Goal: Use online tool/utility: Utilize a website feature to perform a specific function

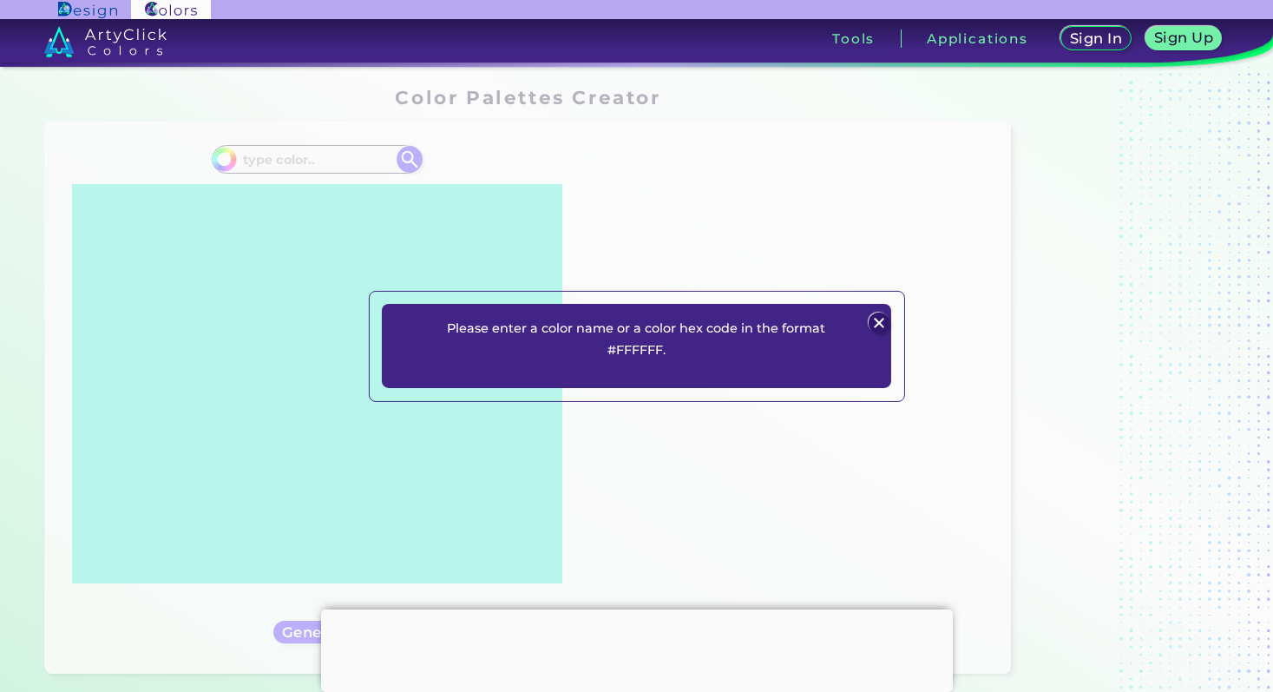
click at [884, 318] on img at bounding box center [879, 322] width 21 height 21
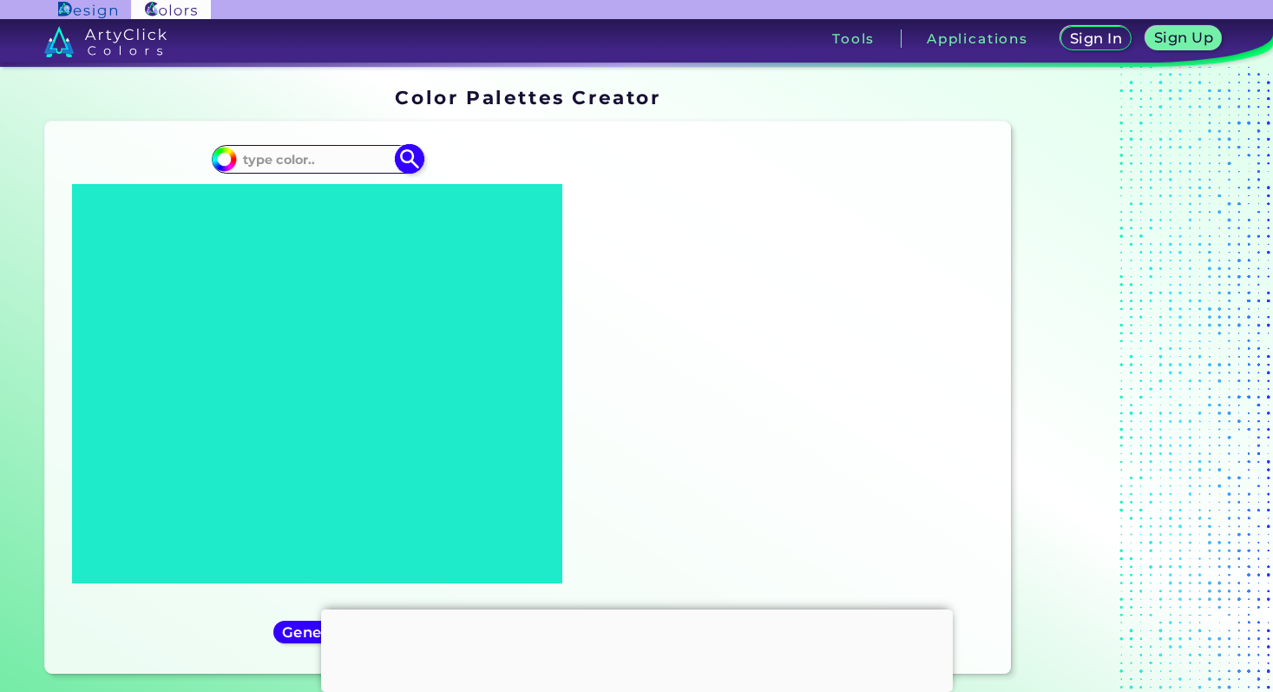
click at [298, 161] on input at bounding box center [316, 159] width 161 height 23
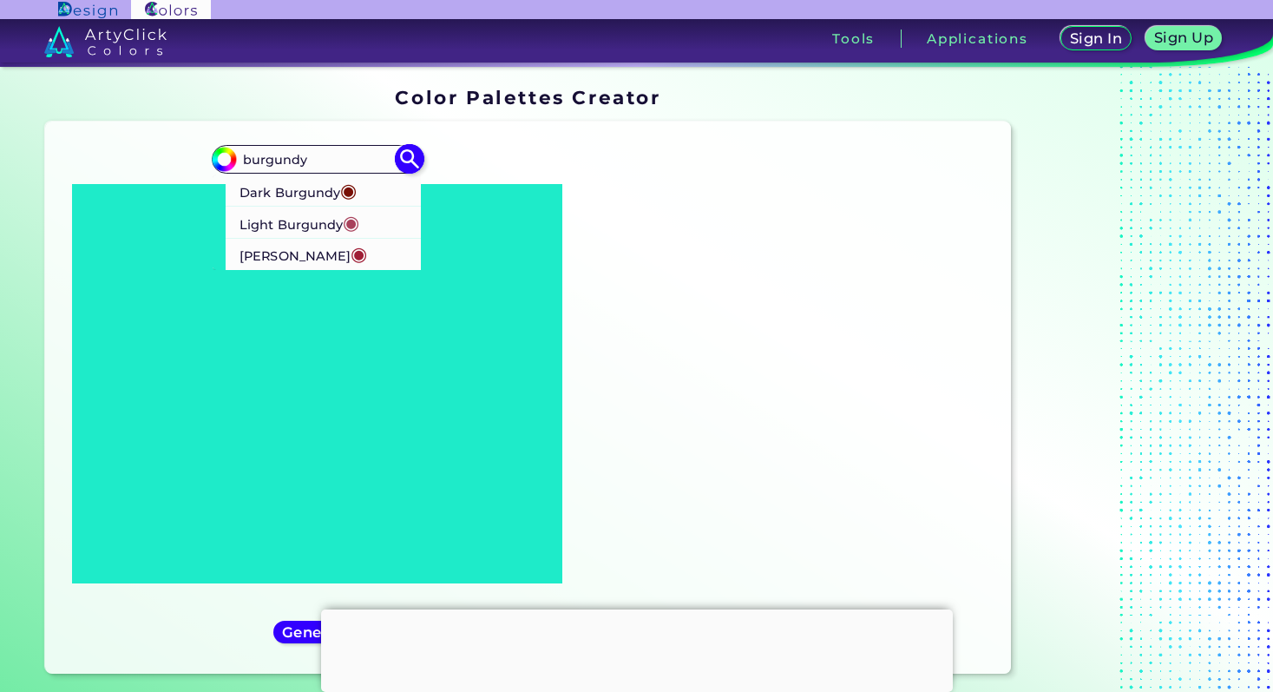
type input "burgundy"
click at [308, 259] on p "[PERSON_NAME] ◉" at bounding box center [304, 254] width 128 height 32
type input "#9f1d35"
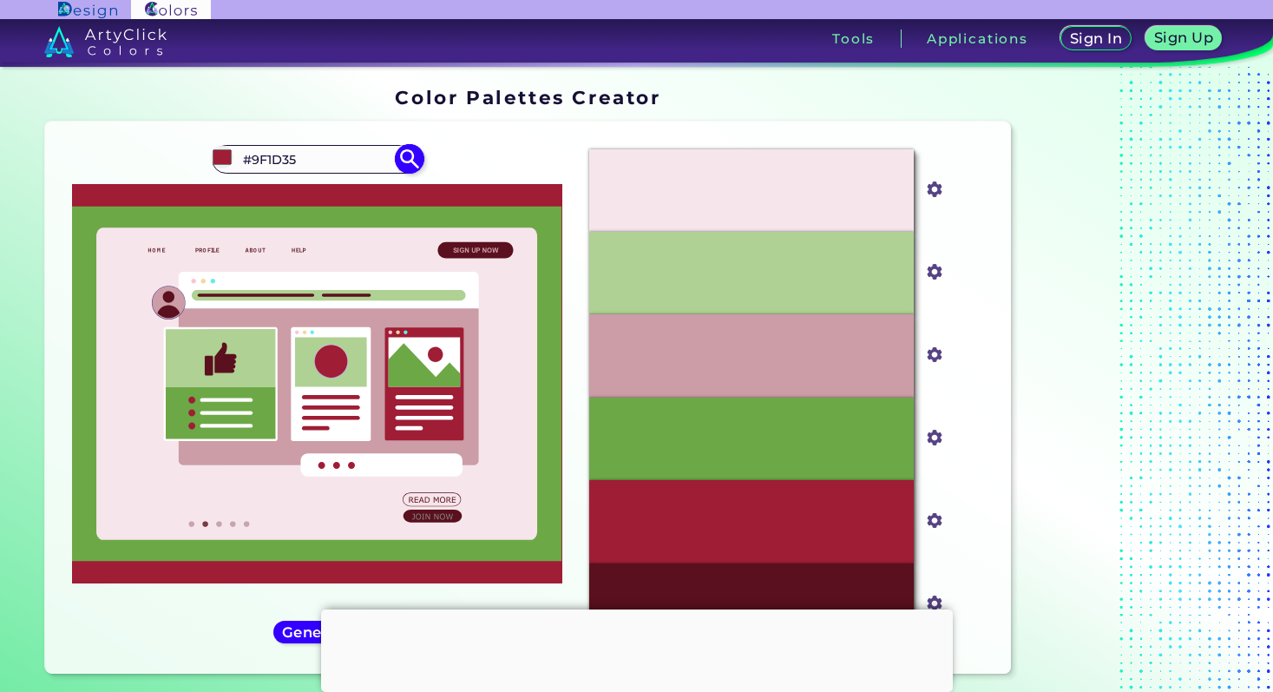
click at [299, 151] on input "#9F1D35" at bounding box center [316, 159] width 161 height 23
drag, startPoint x: 312, startPoint y: 161, endPoint x: 240, endPoint y: 160, distance: 72.0
click at [240, 161] on input "#9F1D35" at bounding box center [316, 159] width 161 height 23
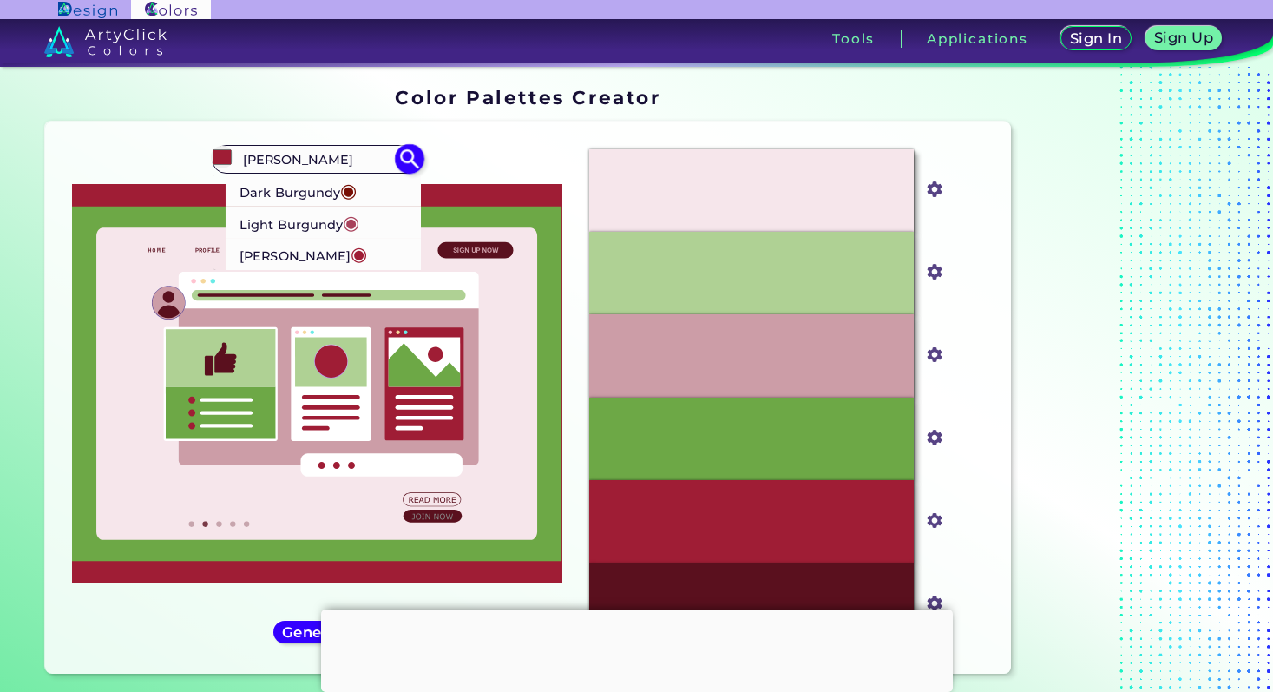
type input "[PERSON_NAME]"
click at [262, 193] on p "Dark Burgundy ◉" at bounding box center [298, 190] width 117 height 32
type input "#770f05"
type input "#770F05"
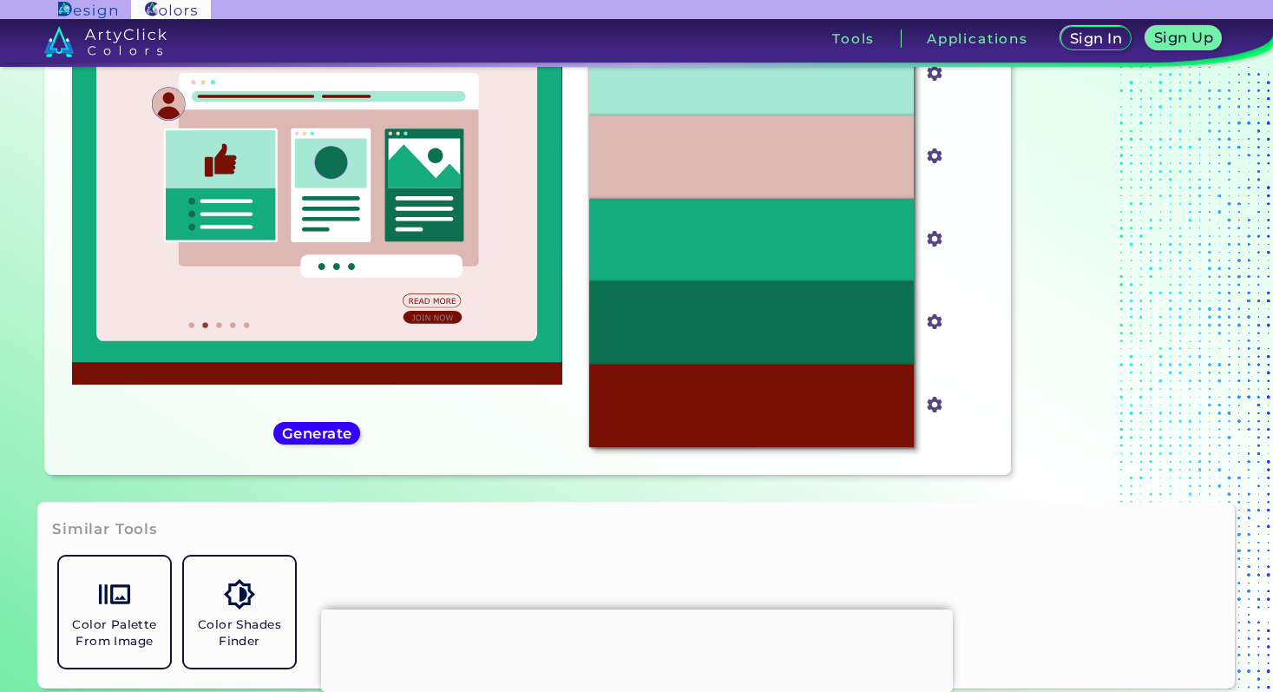
scroll to position [135, 0]
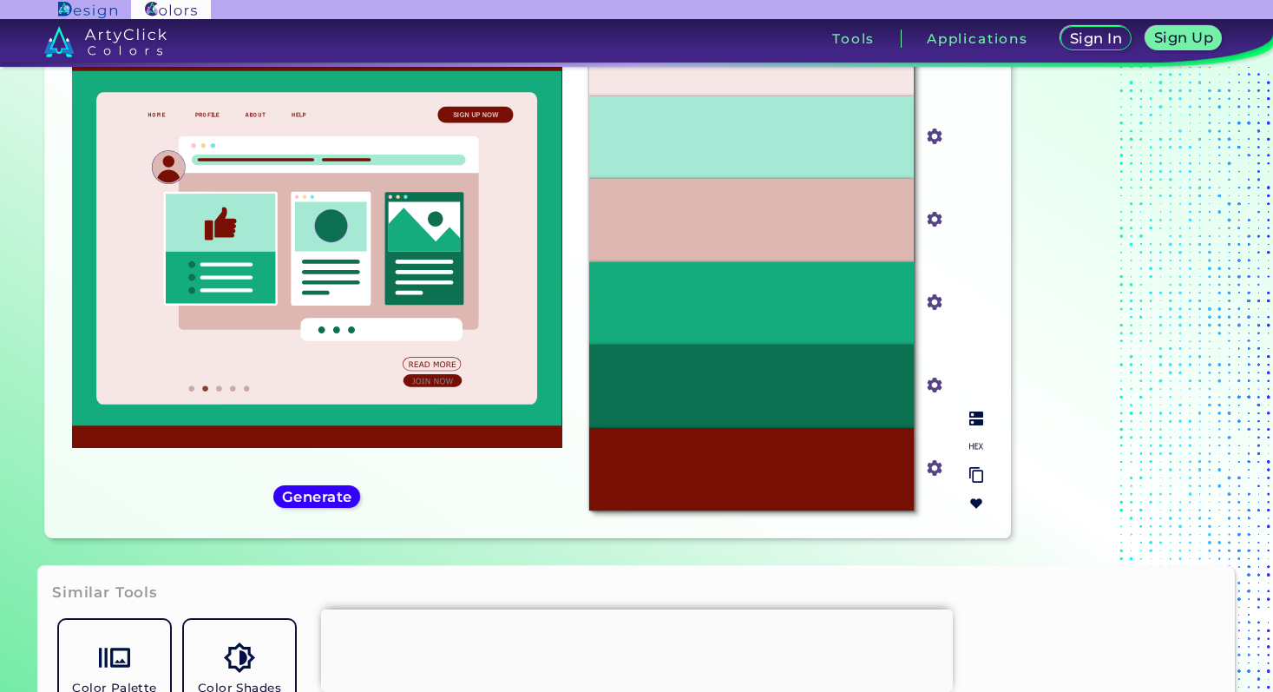
click at [936, 382] on input "#0d7151" at bounding box center [932, 383] width 22 height 22
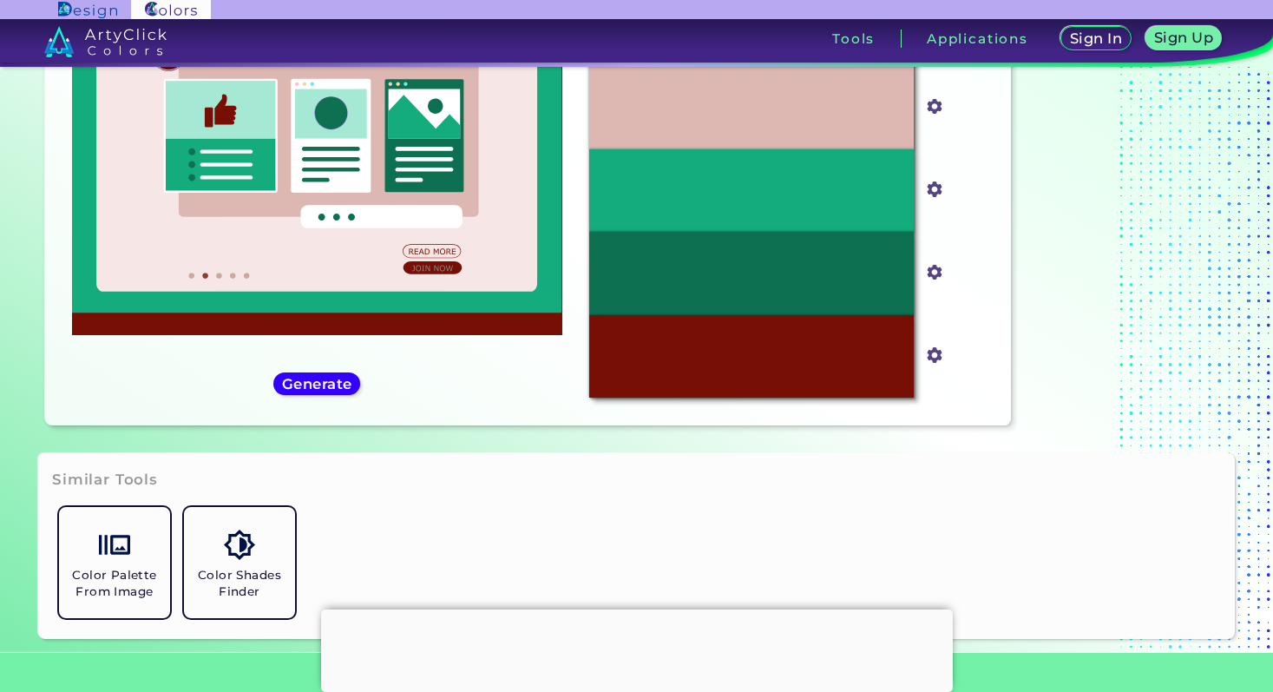
scroll to position [248, 0]
type input "#995219"
click at [833, 472] on div "Similar Tools Color Palette From Image Color Shades Finder" at bounding box center [636, 546] width 1197 height 186
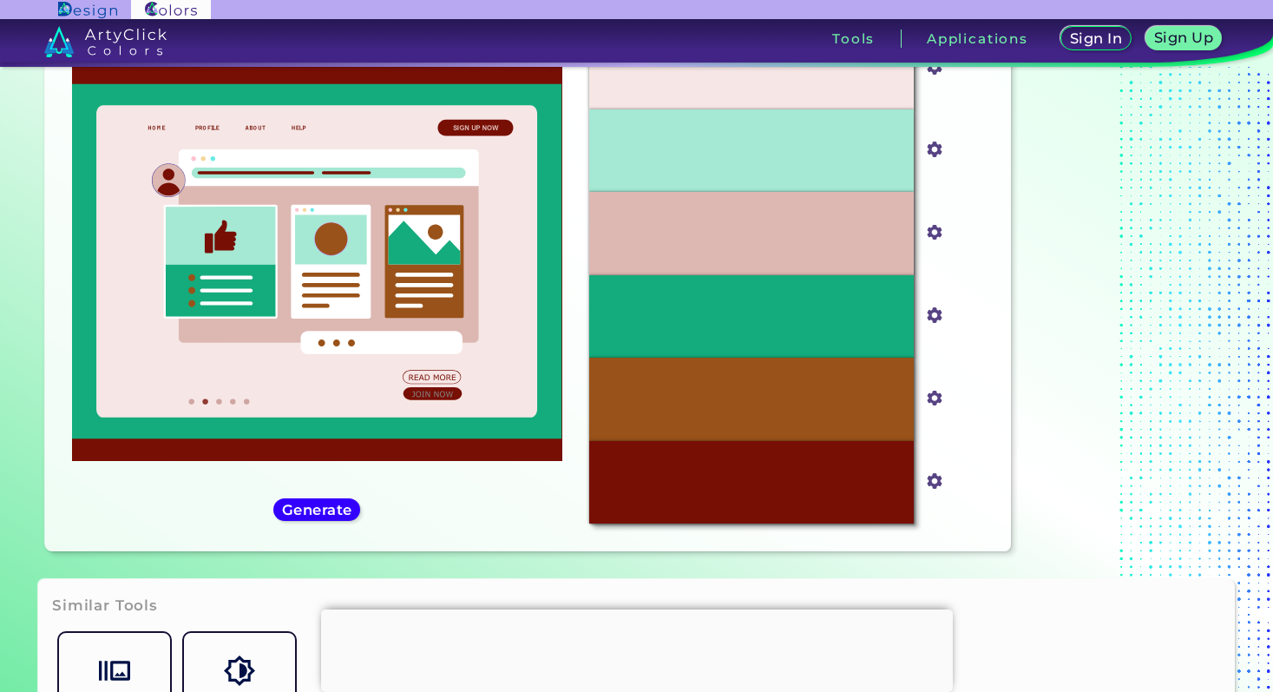
scroll to position [71, 0]
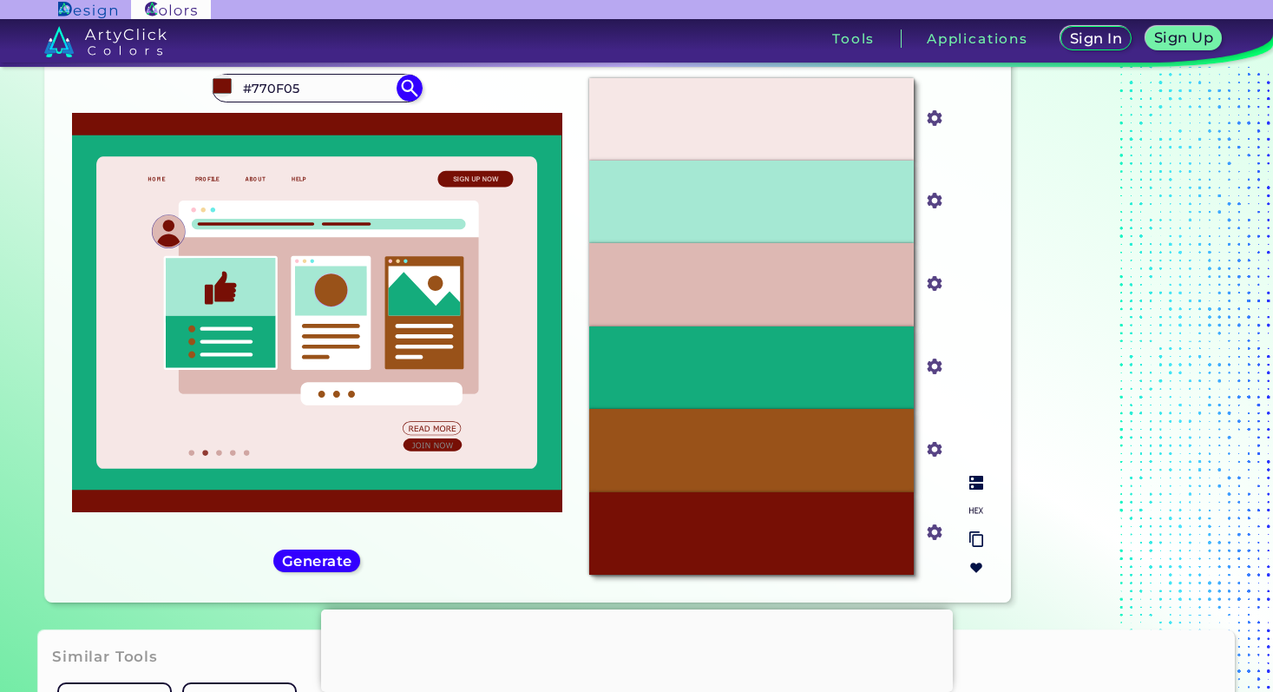
click at [968, 474] on div at bounding box center [976, 526] width 28 height 114
click at [981, 487] on img at bounding box center [976, 483] width 14 height 14
click at [927, 444] on input "#995219" at bounding box center [932, 448] width 22 height 22
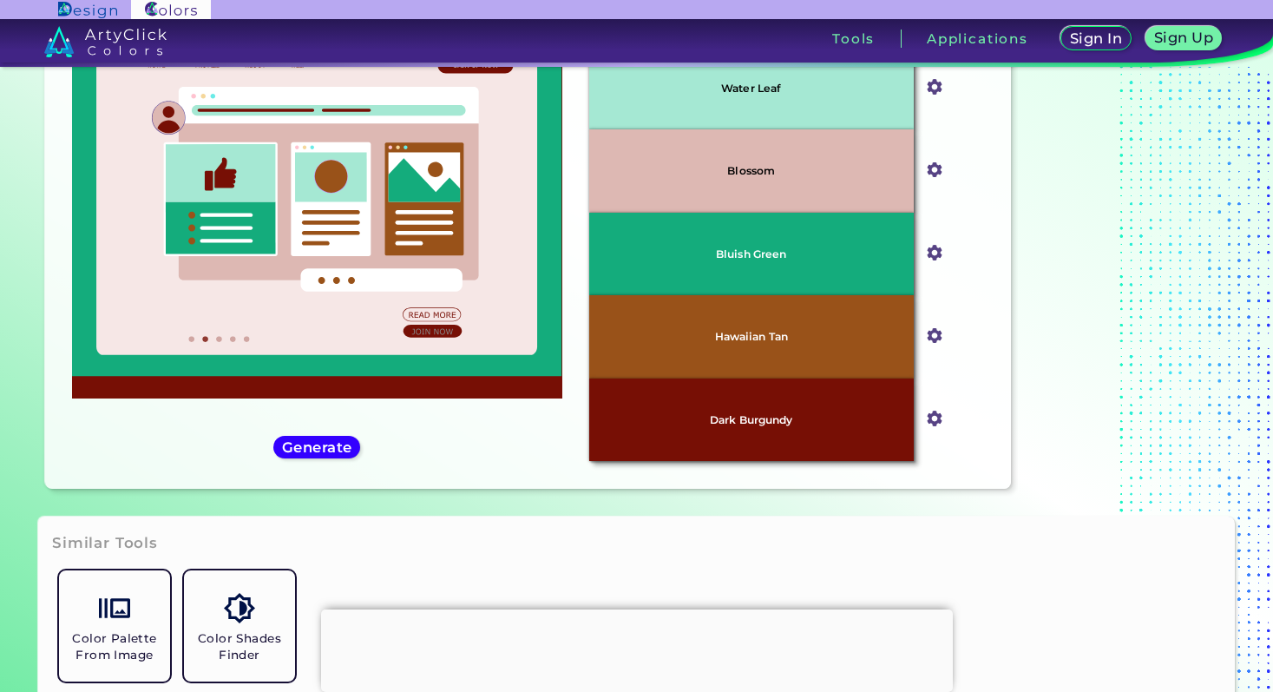
type input "#c6702a"
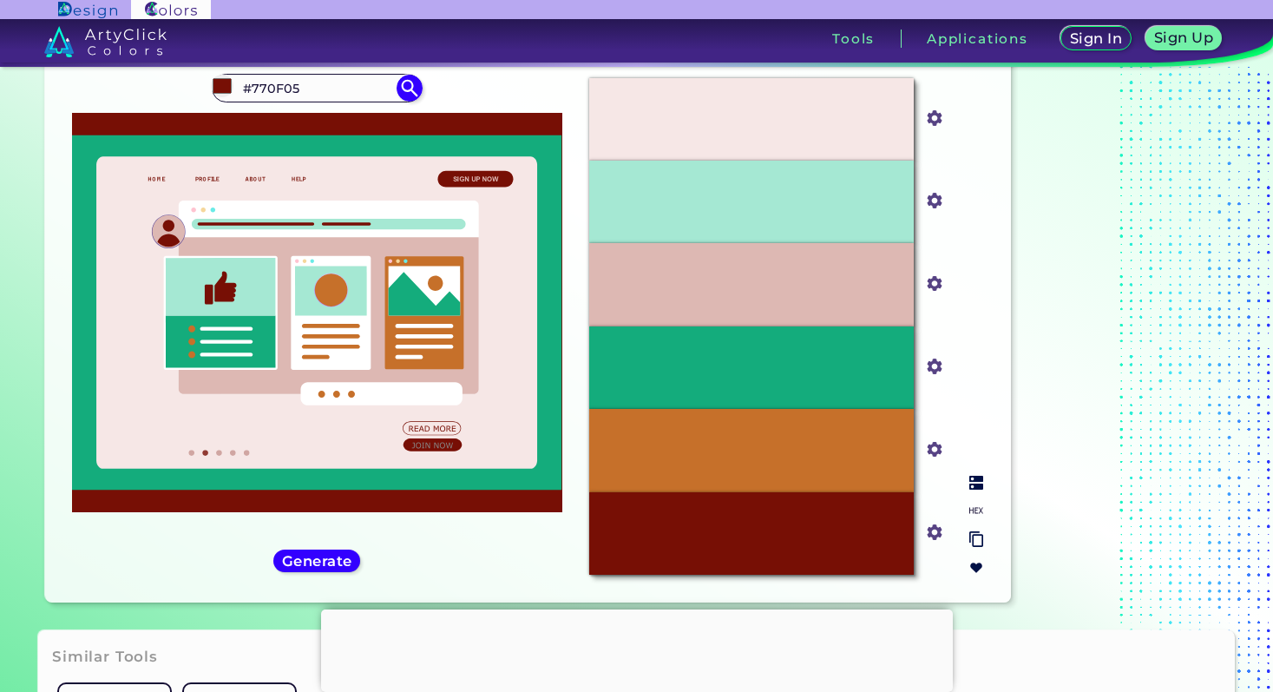
click at [976, 478] on img at bounding box center [976, 483] width 14 height 14
click at [977, 511] on img at bounding box center [976, 510] width 14 height 14
click at [977, 507] on img at bounding box center [976, 510] width 14 height 14
click at [977, 489] on div at bounding box center [976, 526] width 28 height 114
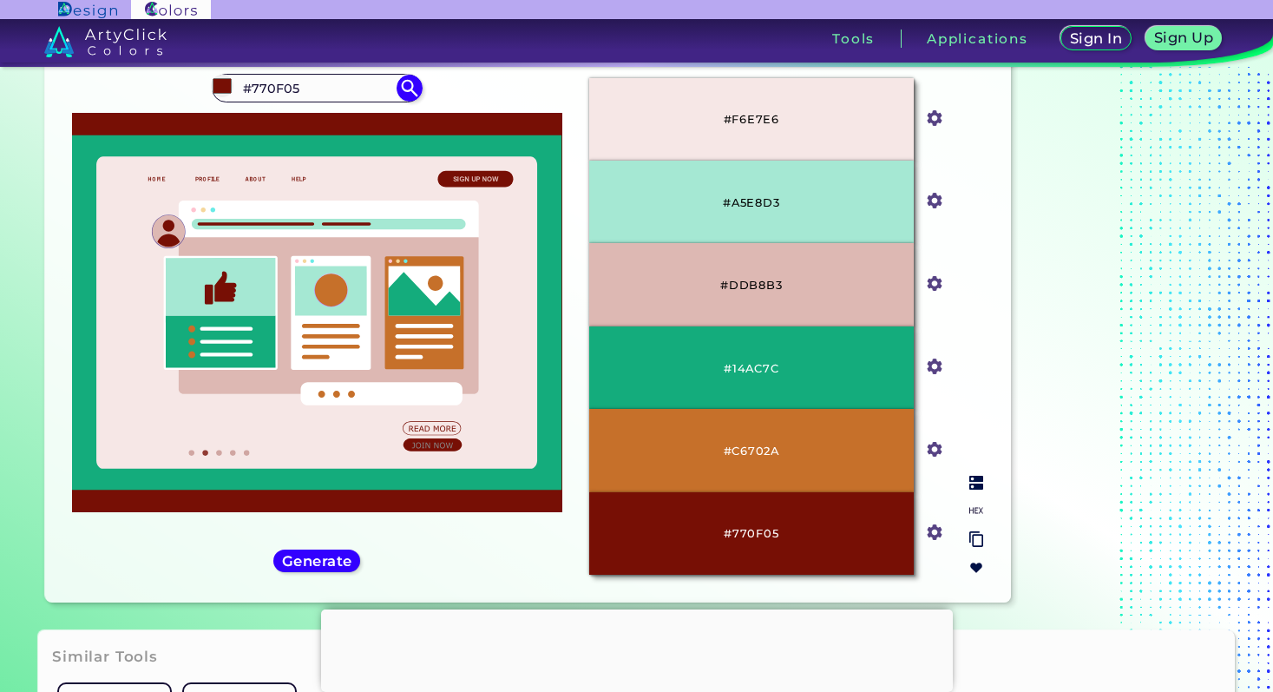
click at [972, 476] on img at bounding box center [976, 483] width 14 height 14
click at [942, 371] on img at bounding box center [934, 366] width 23 height 23
click at [936, 363] on input "#14ac7c" at bounding box center [932, 365] width 22 height 22
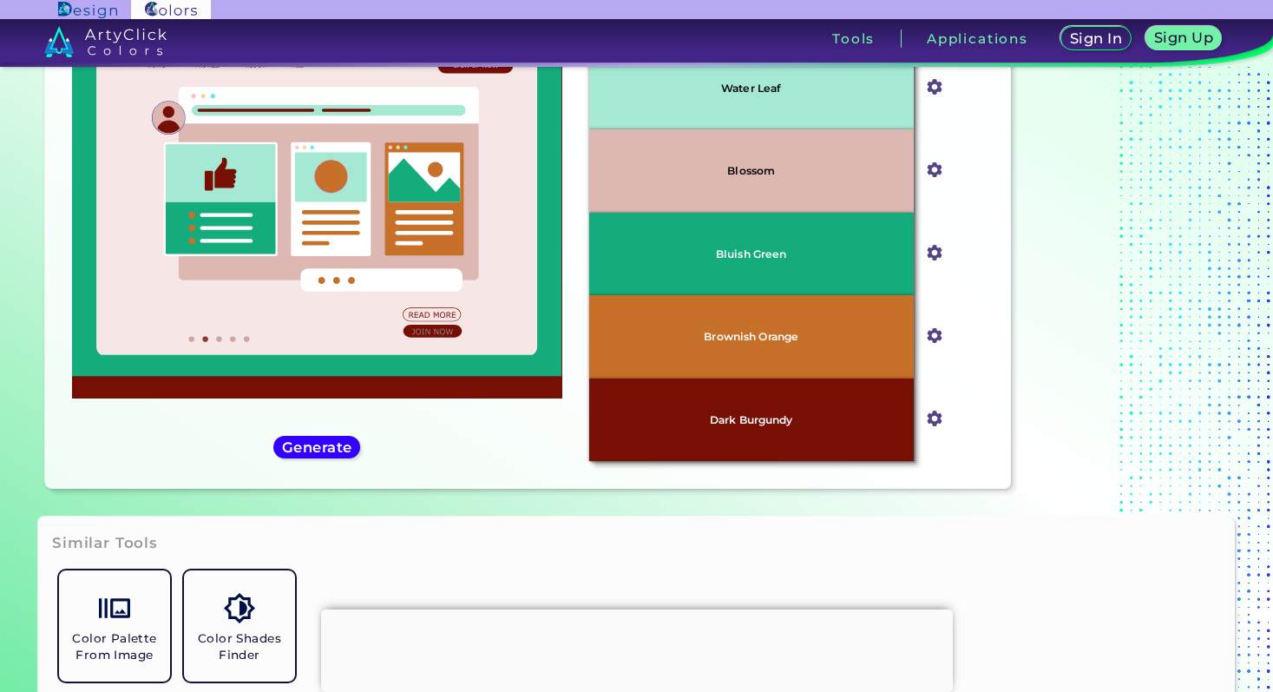
type input "#ad5e14"
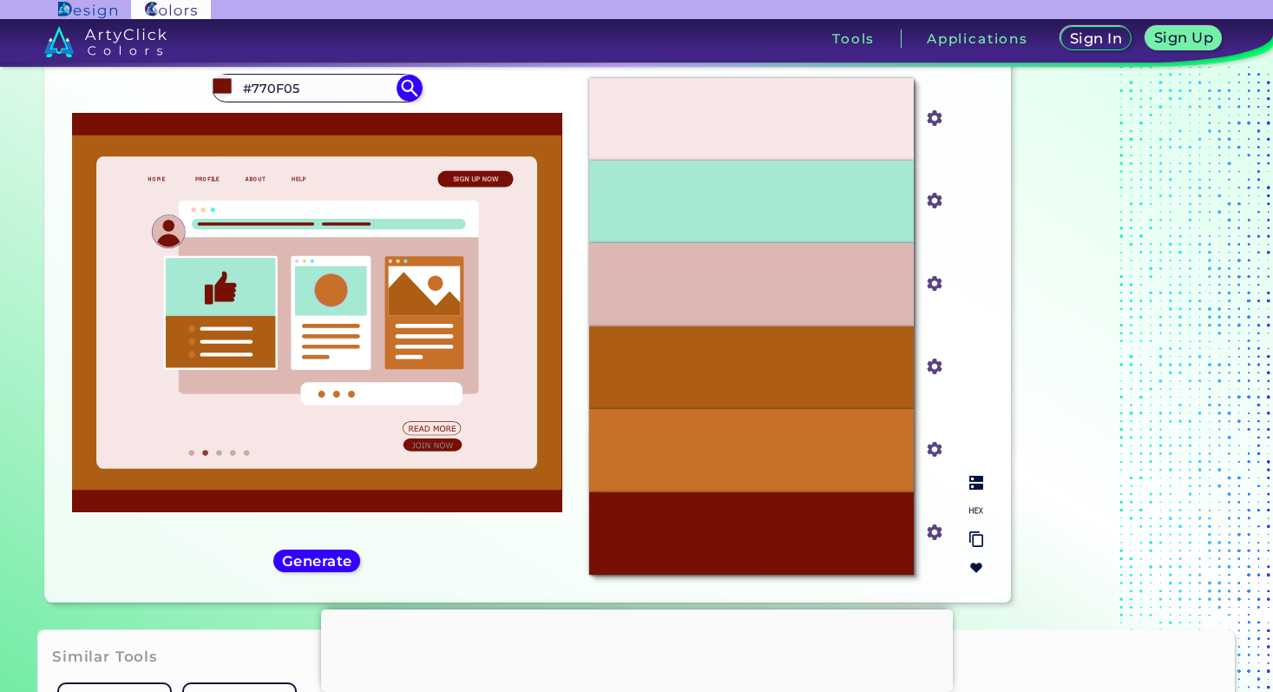
click at [936, 450] on input "#c6702a" at bounding box center [932, 448] width 22 height 22
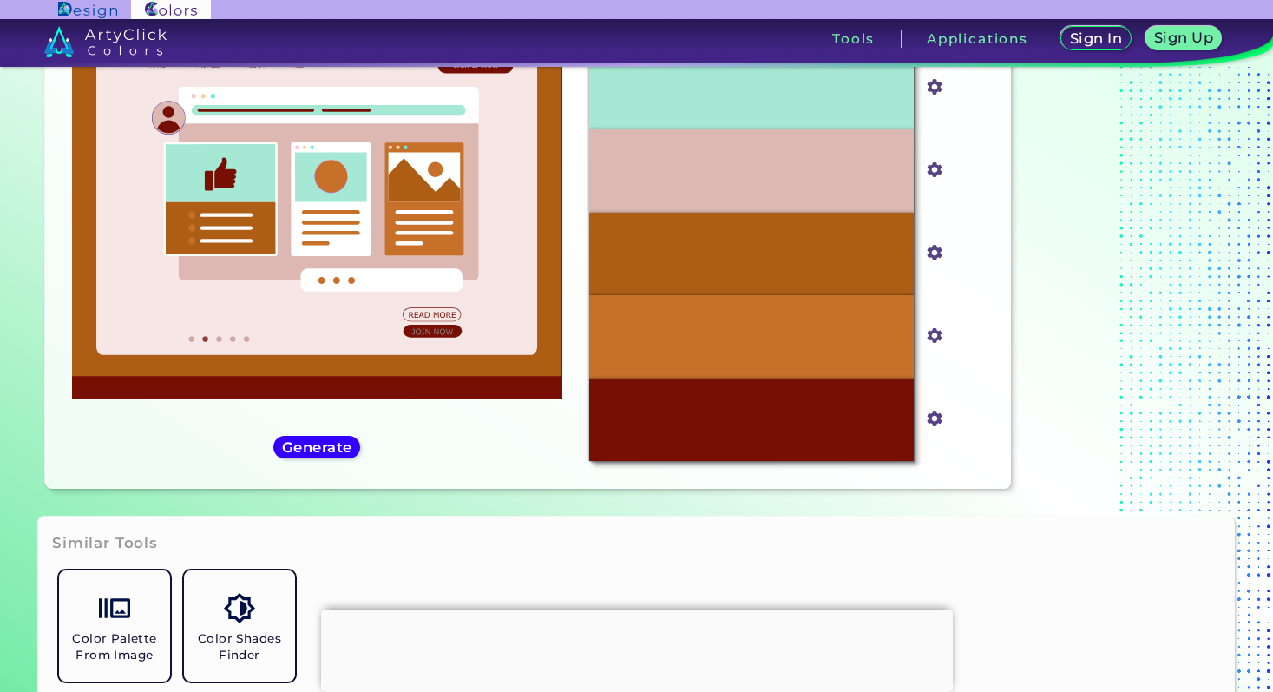
type input "#1c5d7d"
click at [880, 490] on section "Oops - something went wrong. Please try again. #F6E7E6 #f6e7e6 #A5E8D3 #a5e8d3 …" at bounding box center [528, 217] width 980 height 574
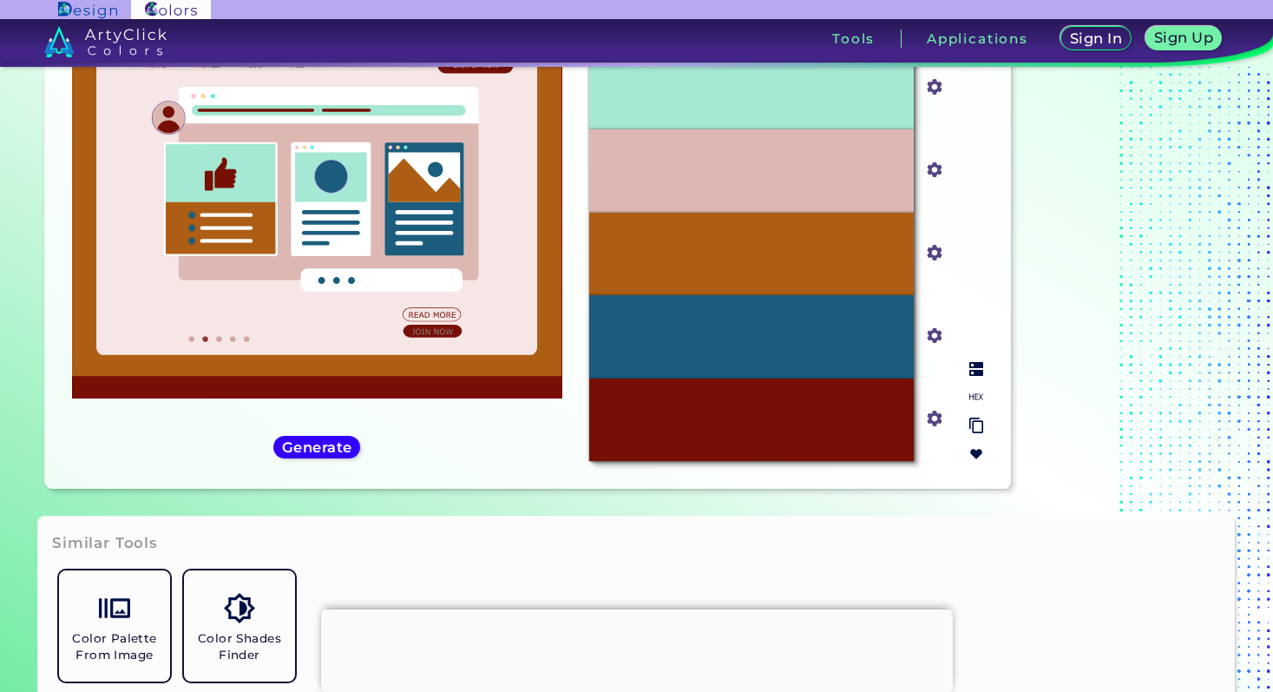
click at [933, 332] on input "#1c5d7d" at bounding box center [932, 334] width 22 height 22
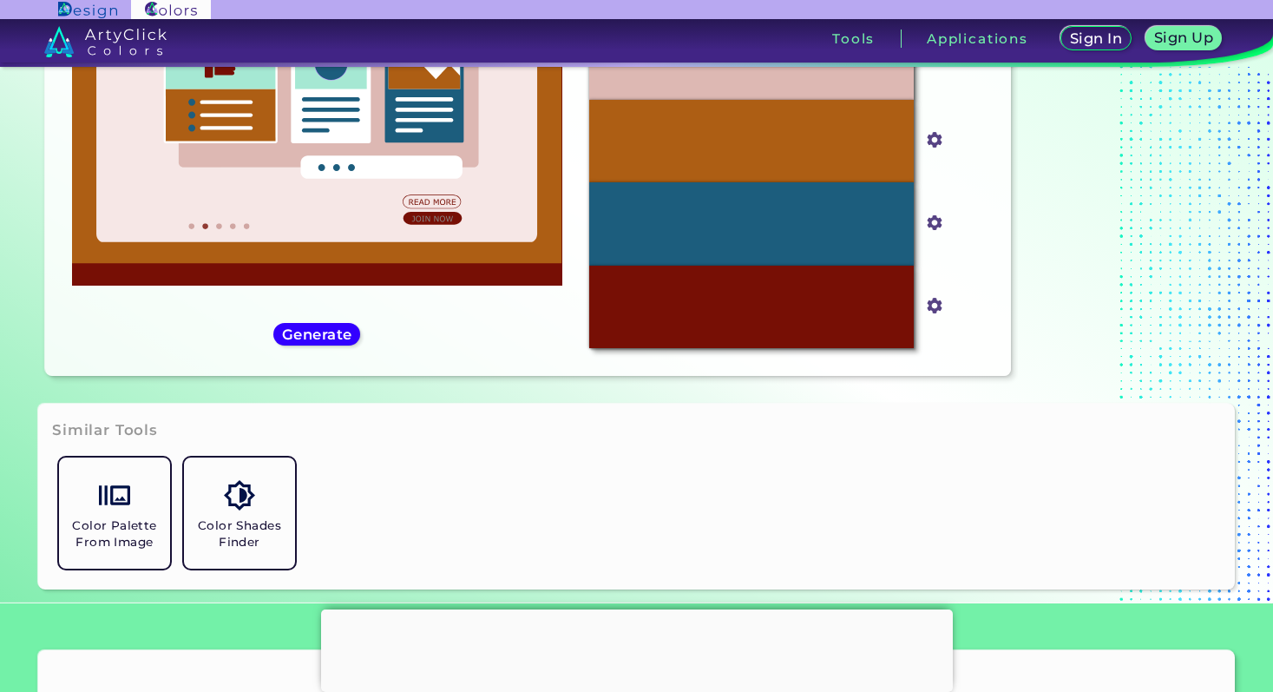
type input "#0c553d"
click at [863, 434] on div "Similar Tools Color Palette From Image Color Shades Finder" at bounding box center [636, 497] width 1197 height 186
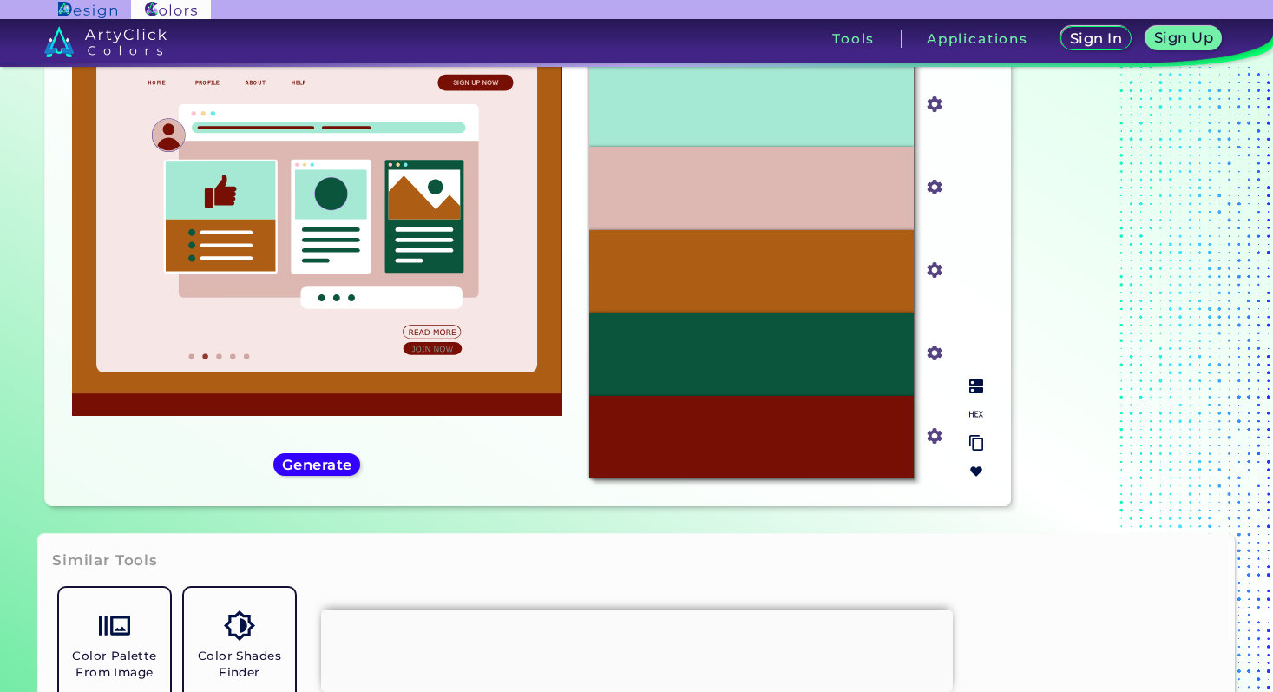
scroll to position [132, 0]
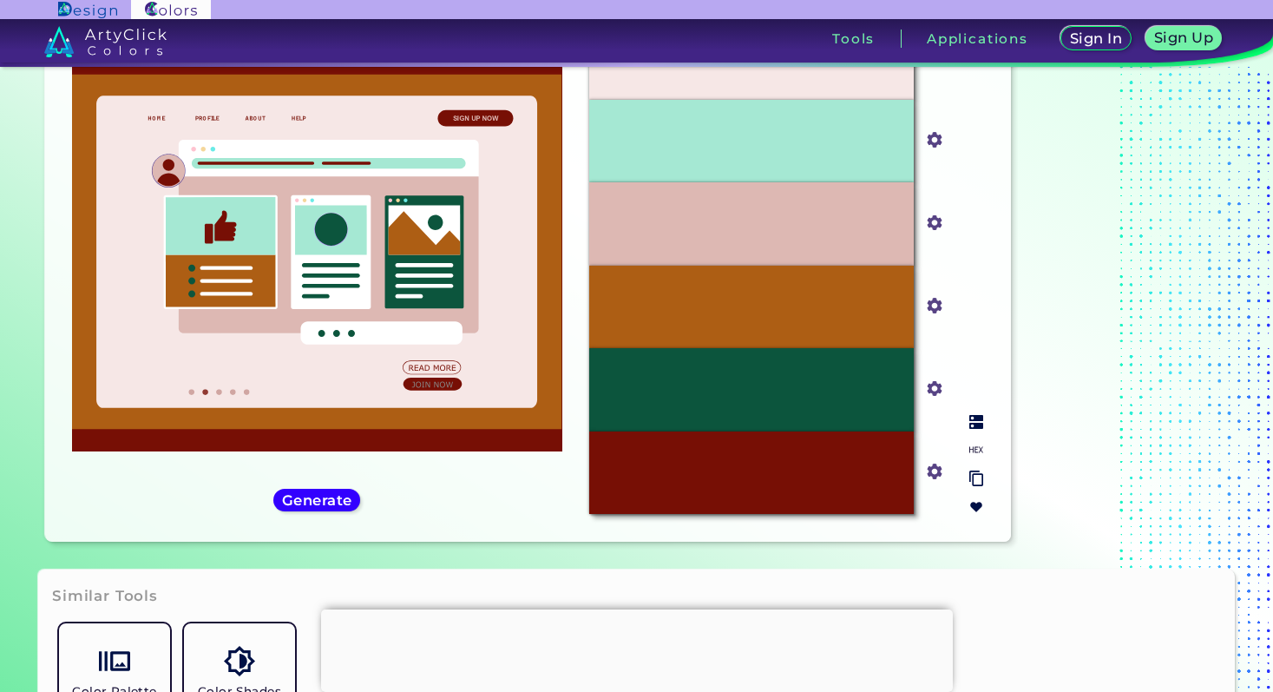
click at [937, 221] on input "#ddb8b3" at bounding box center [932, 221] width 22 height 22
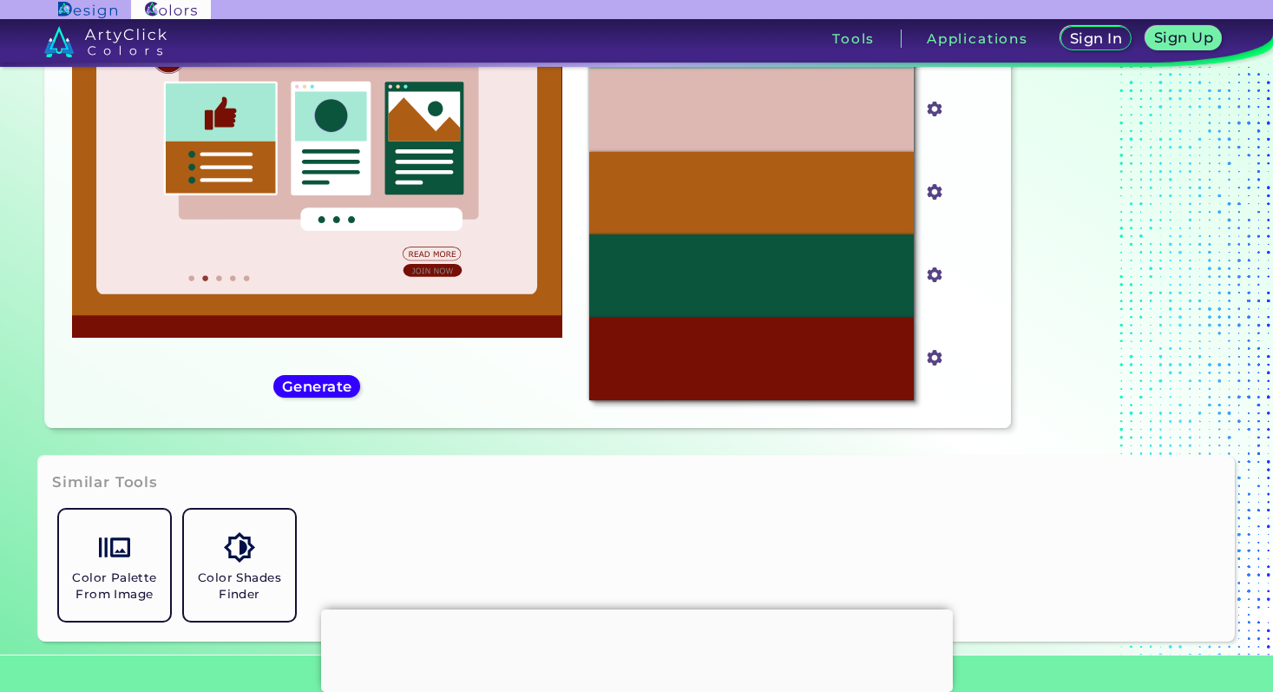
type input "#ae736b"
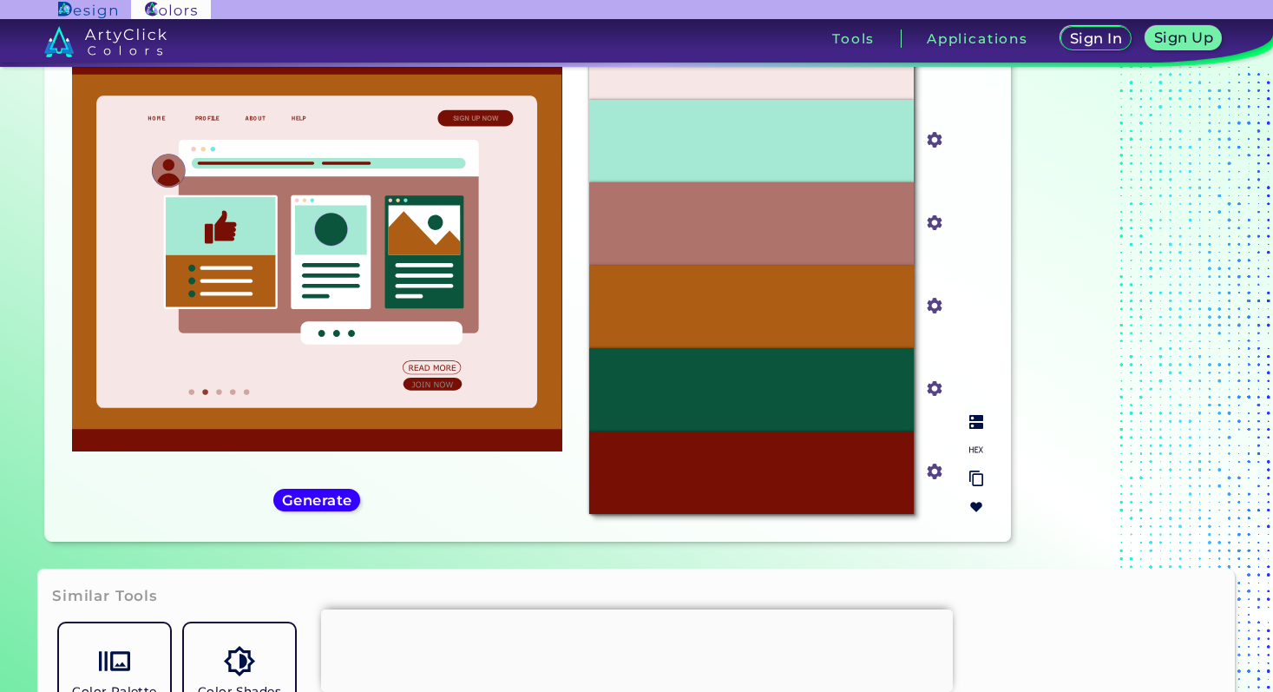
click at [931, 222] on input "#ae736b" at bounding box center [932, 221] width 22 height 22
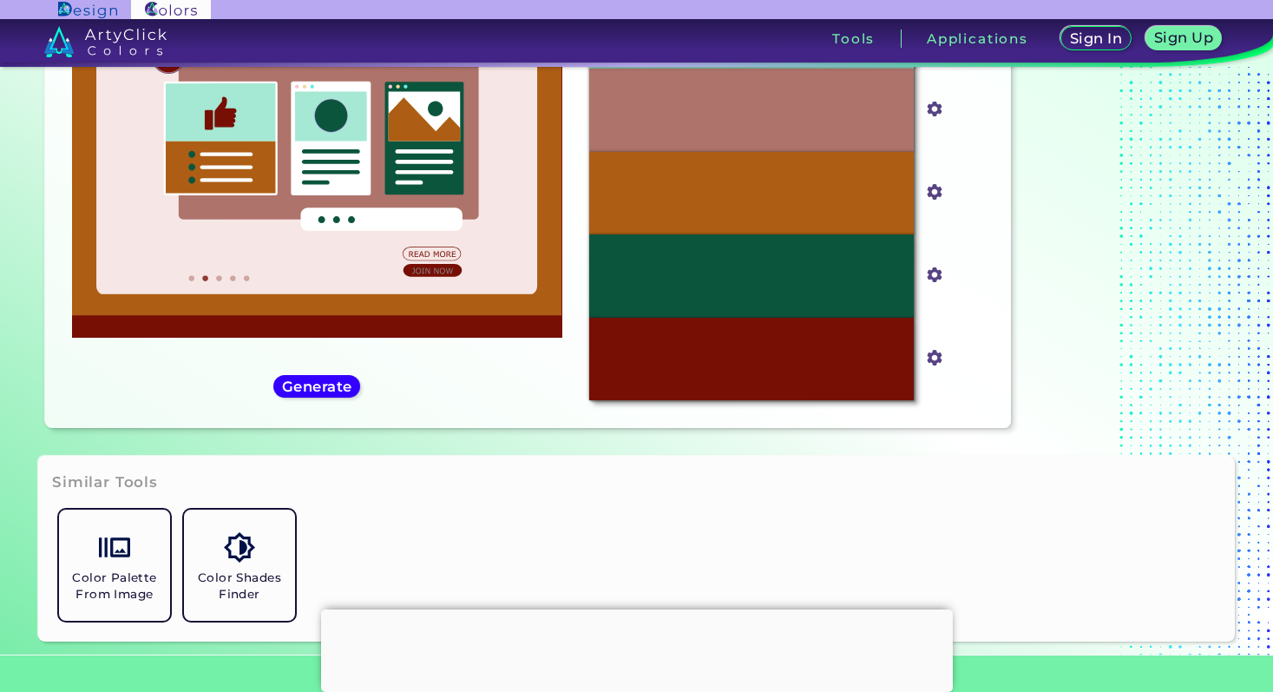
type input "#584141"
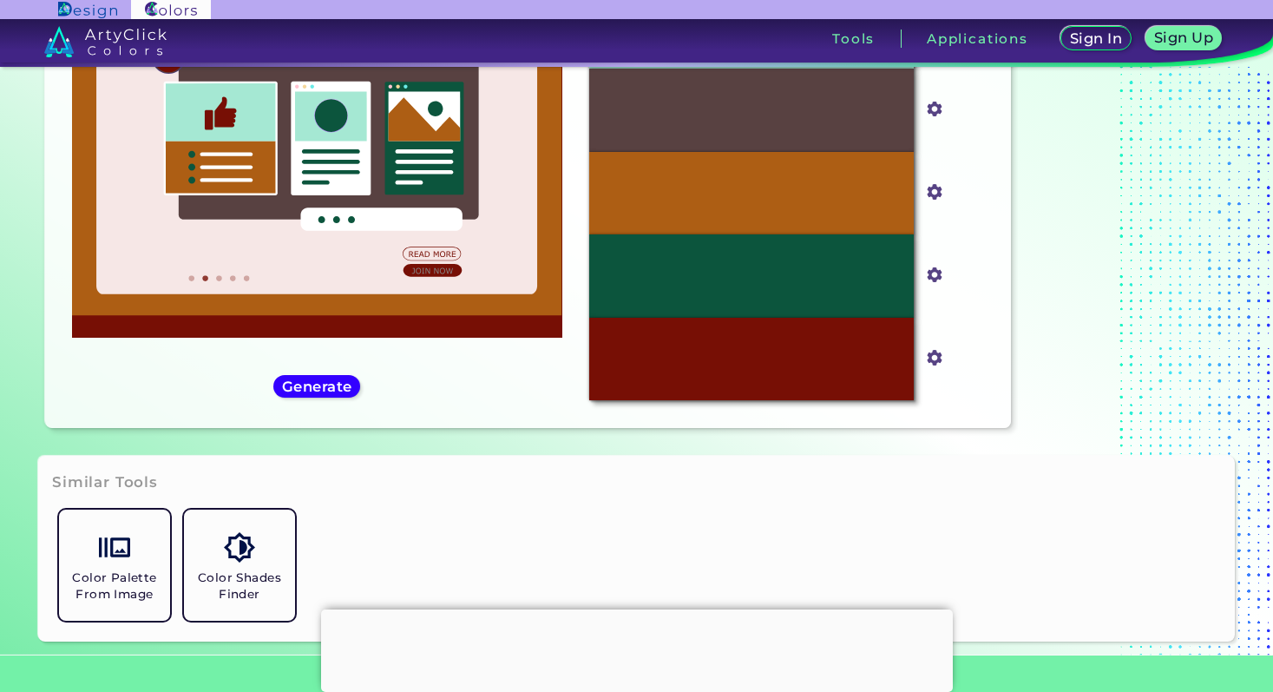
click at [877, 435] on section "Oops - something went wrong. Please try again. #F6E7E6 #f6e7e6 #A5E8D3 #a5e8d3 …" at bounding box center [528, 156] width 980 height 574
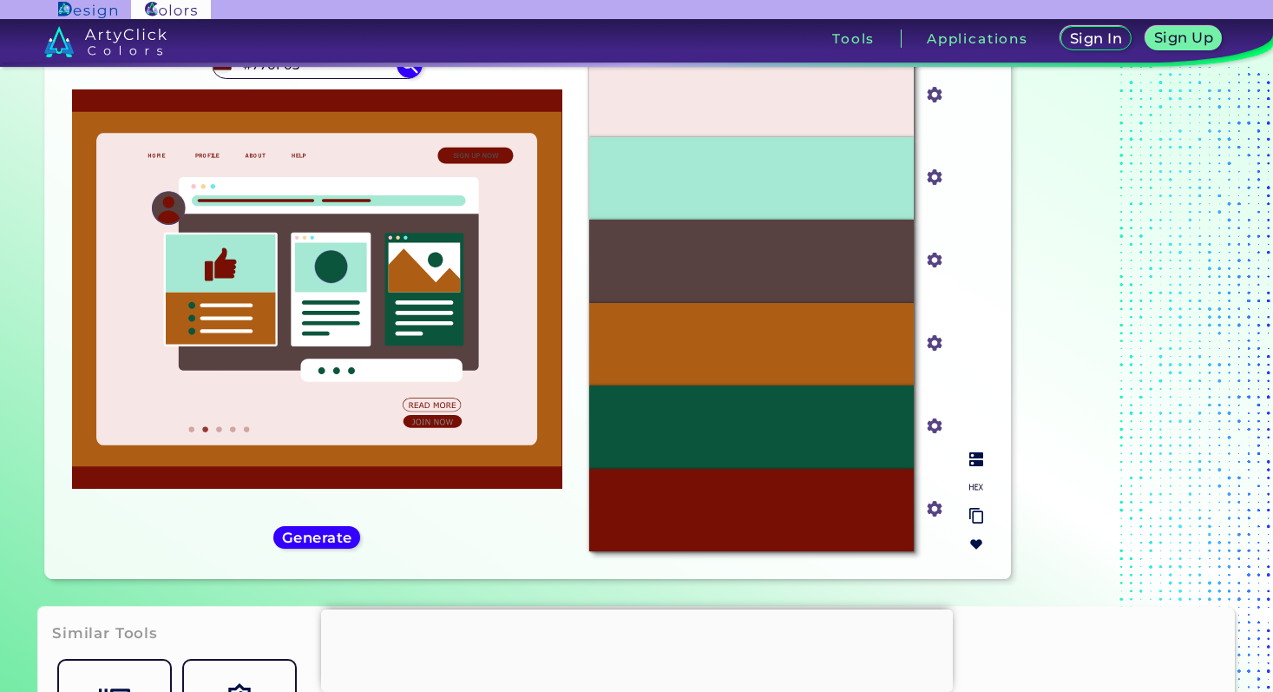
scroll to position [40, 0]
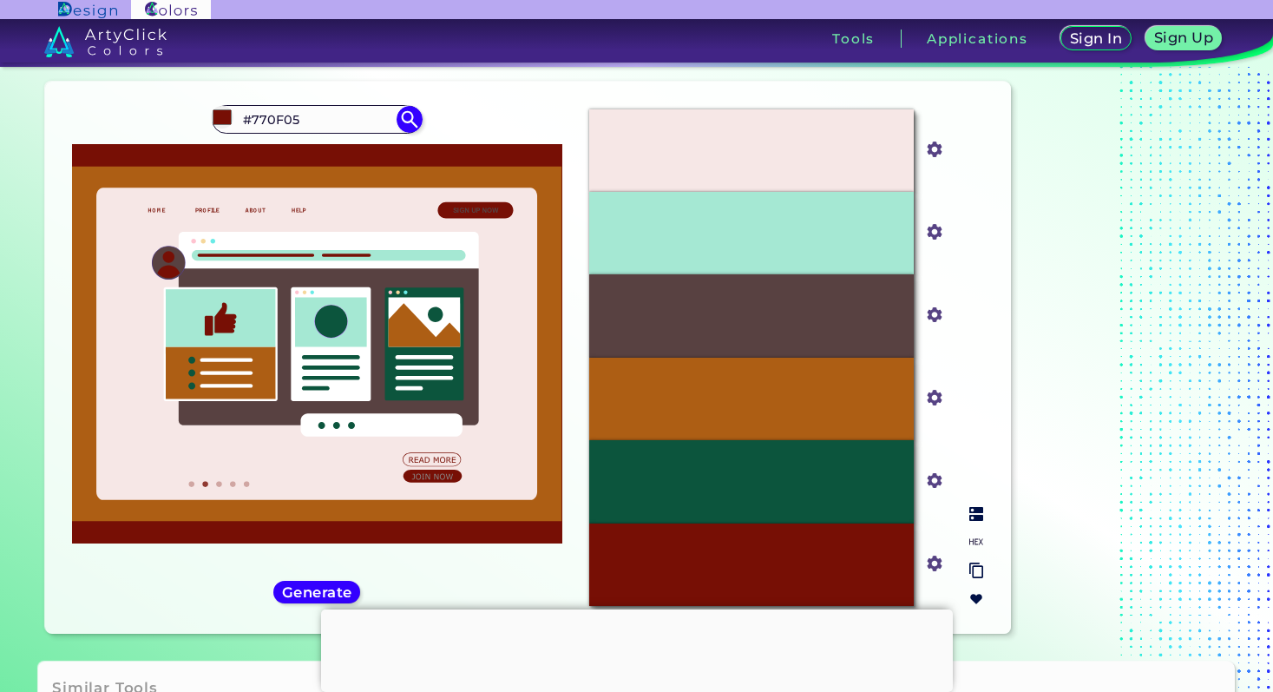
click at [976, 513] on img at bounding box center [976, 514] width 14 height 14
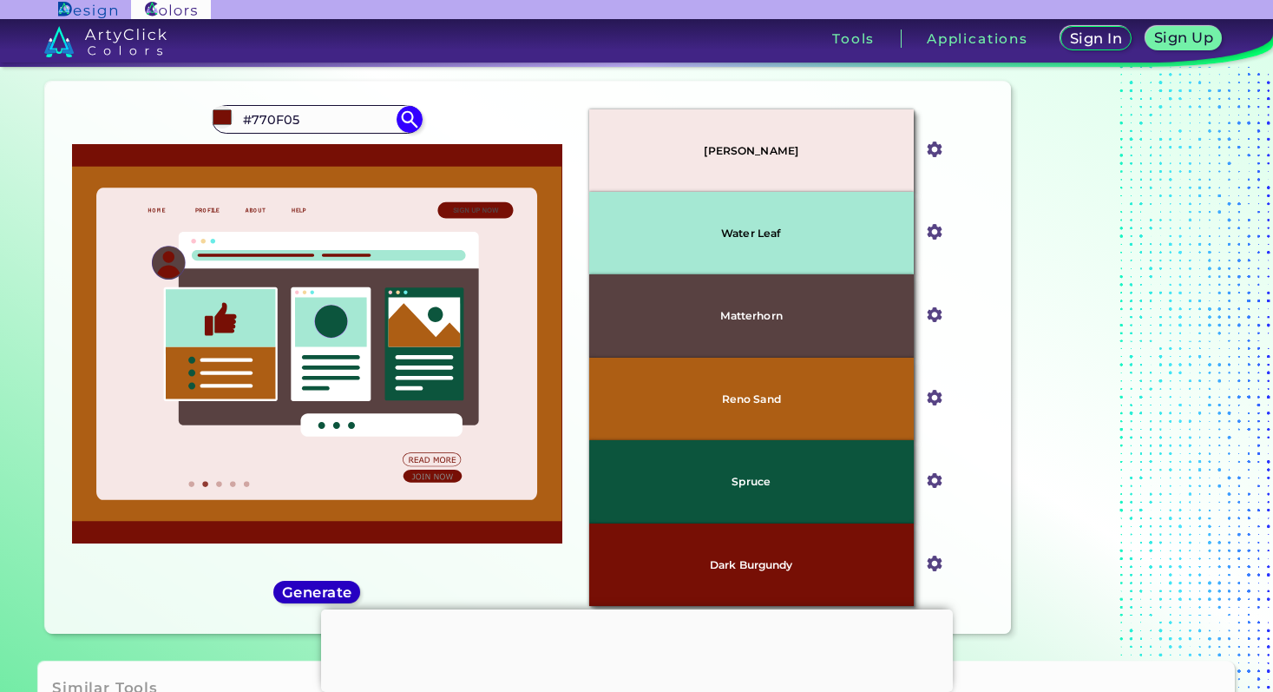
click at [334, 592] on h5 "Generate" at bounding box center [317, 592] width 64 height 13
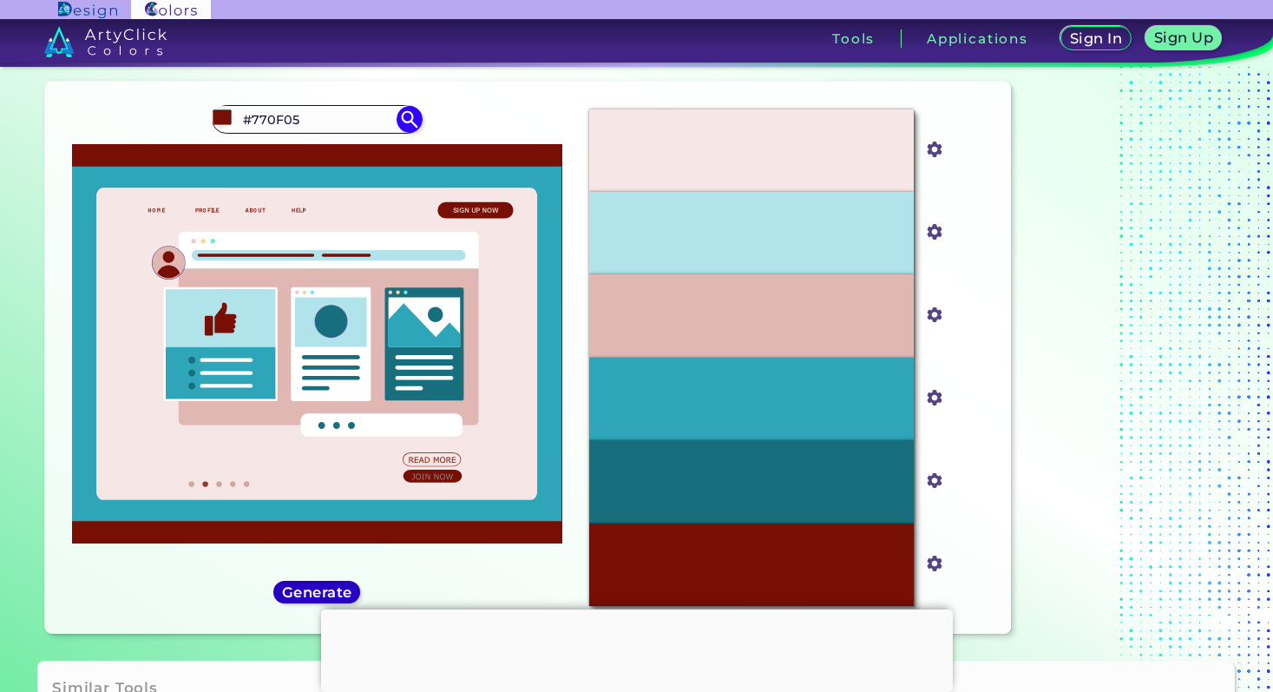
click at [334, 592] on h5 "Generate" at bounding box center [316, 592] width 73 height 15
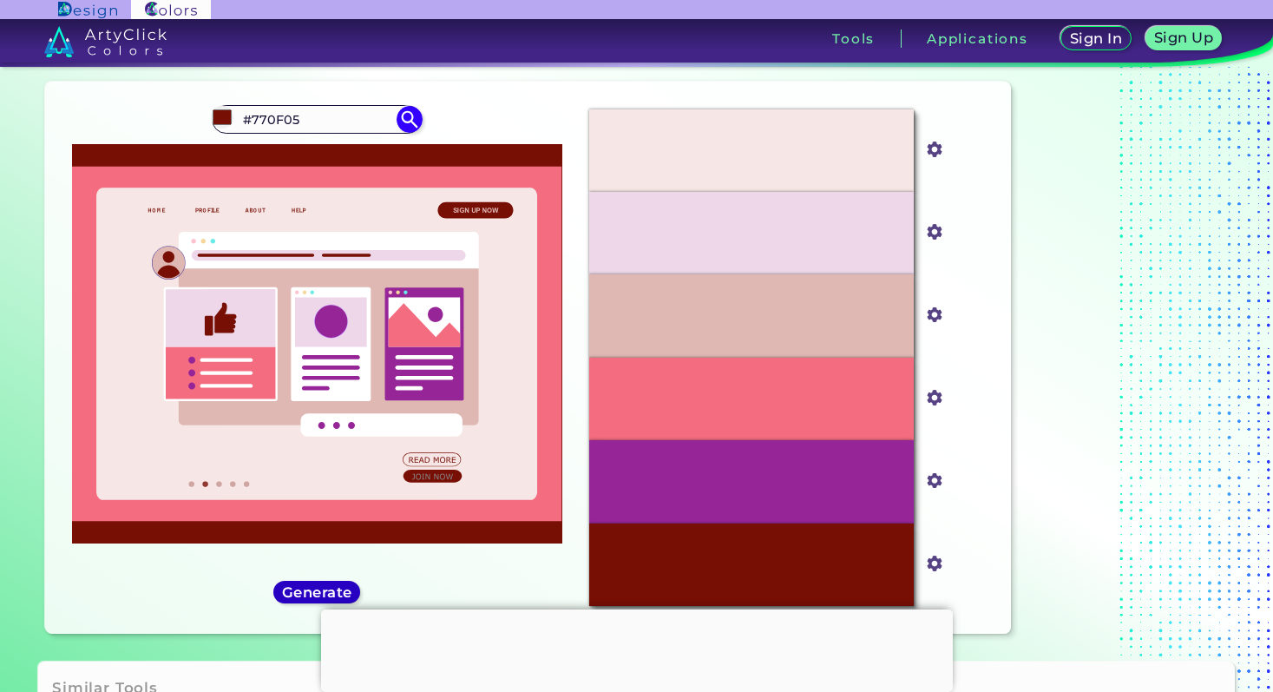
click at [334, 592] on h5 "Generate" at bounding box center [316, 592] width 73 height 15
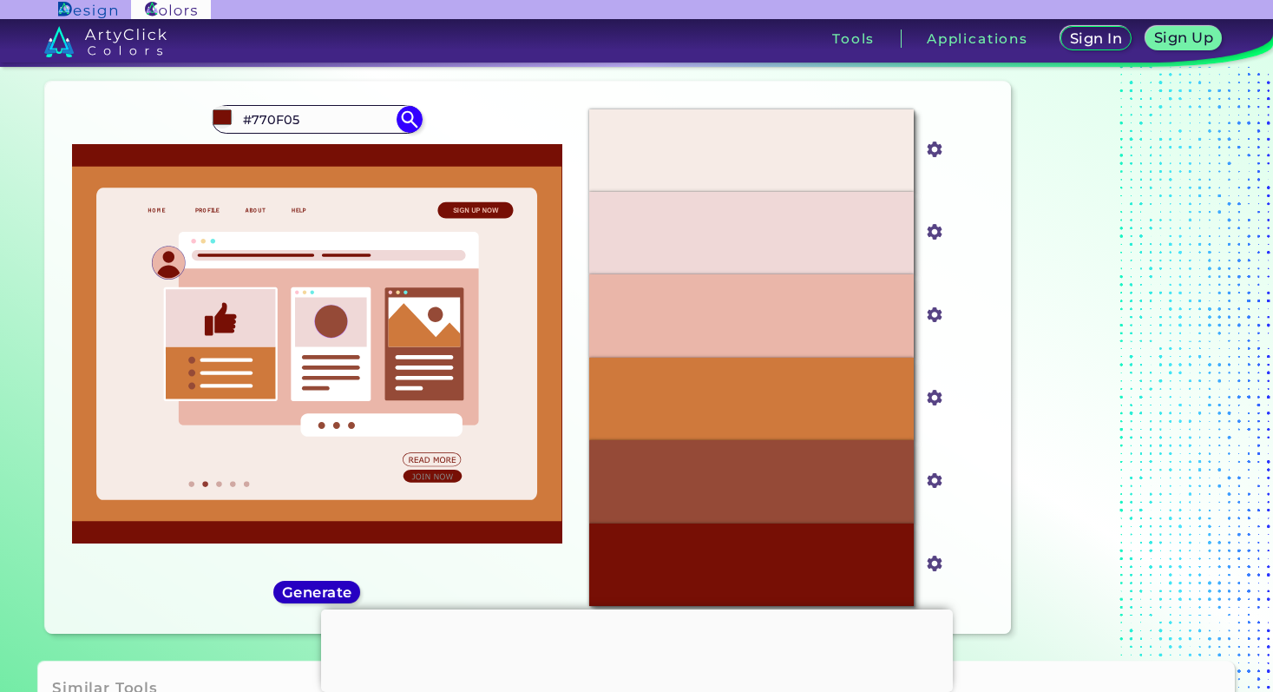
click at [334, 592] on h5 "Generate" at bounding box center [317, 591] width 66 height 13
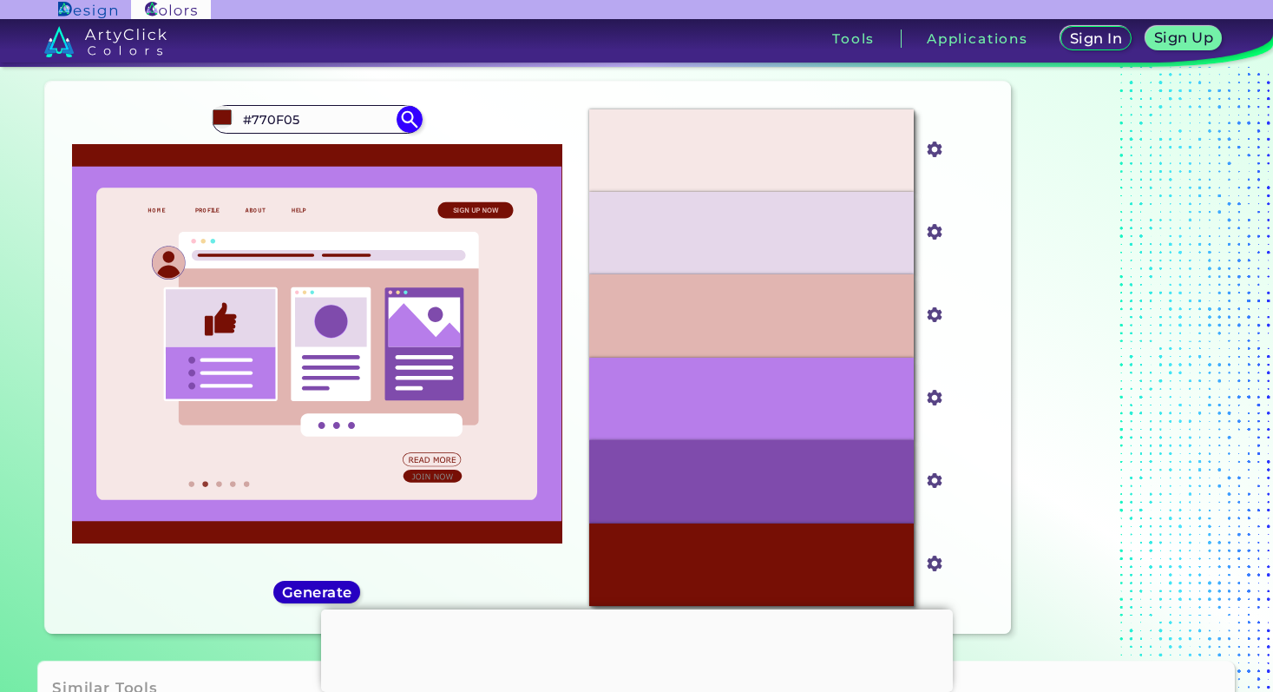
click at [334, 592] on h5 "Generate" at bounding box center [317, 592] width 67 height 14
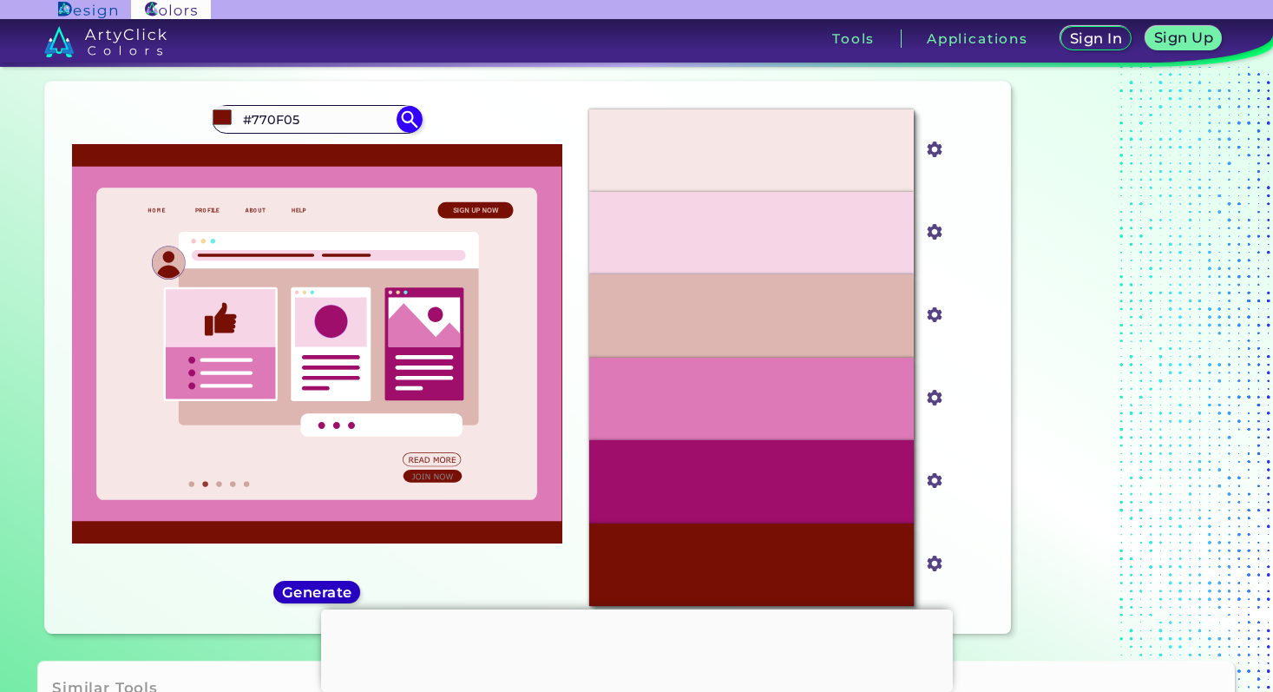
click at [334, 592] on h5 "Generate" at bounding box center [317, 592] width 63 height 13
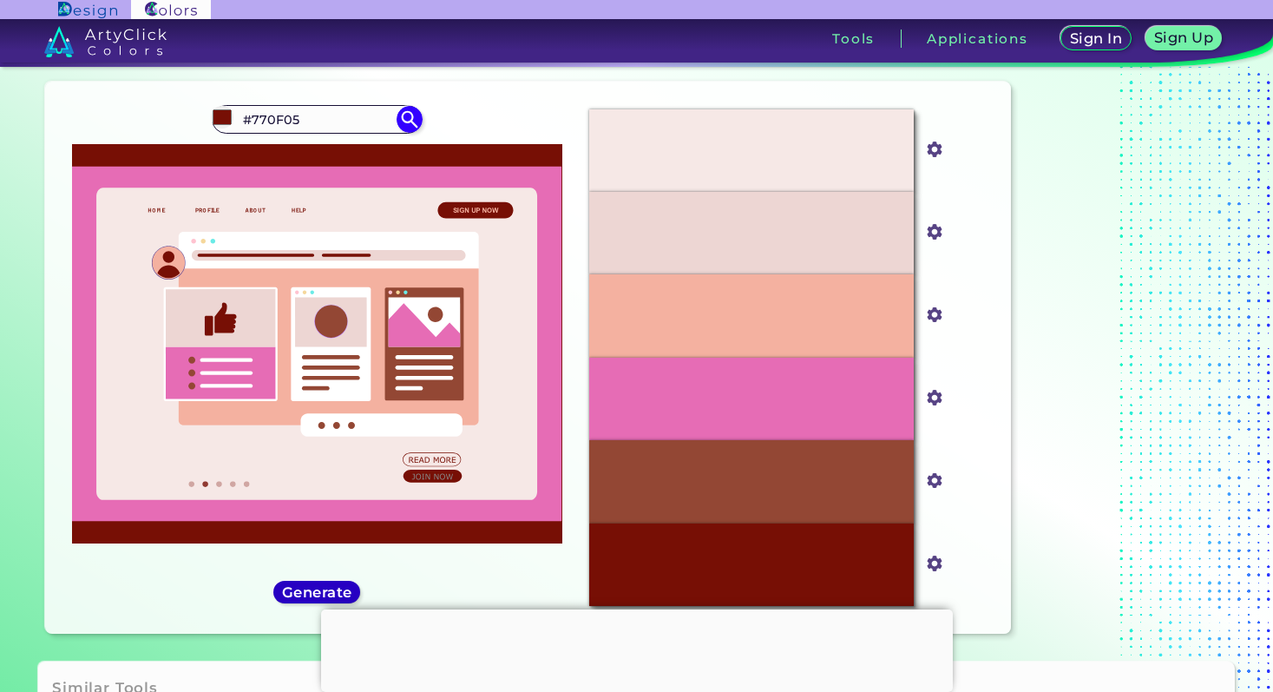
click at [334, 592] on h5 "Generate" at bounding box center [317, 592] width 67 height 14
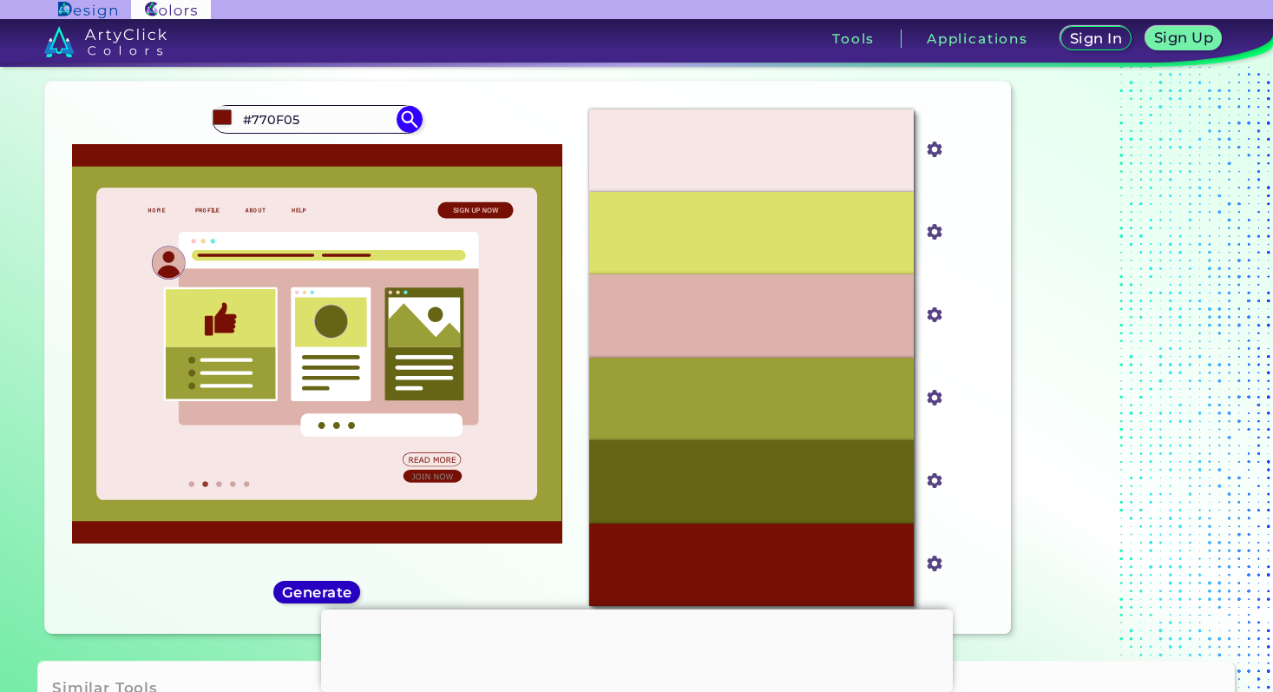
click at [334, 592] on h5 "Generate" at bounding box center [317, 592] width 63 height 13
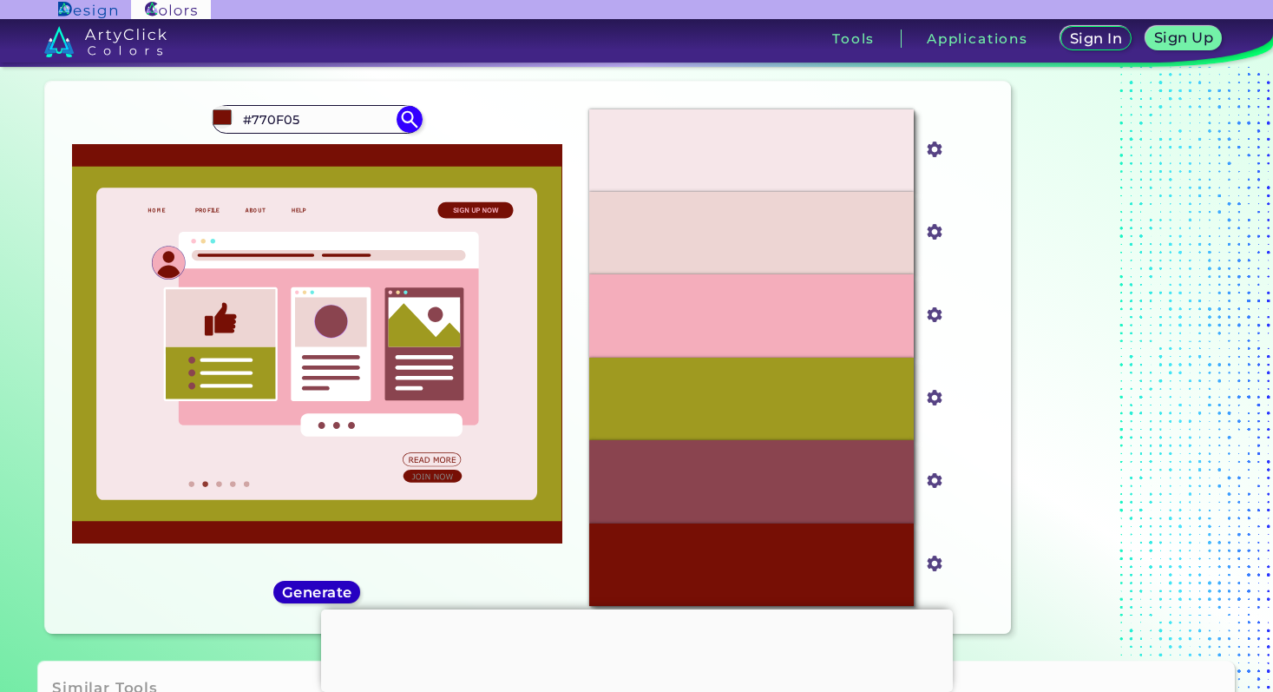
click at [334, 592] on h5 "Generate" at bounding box center [317, 592] width 63 height 13
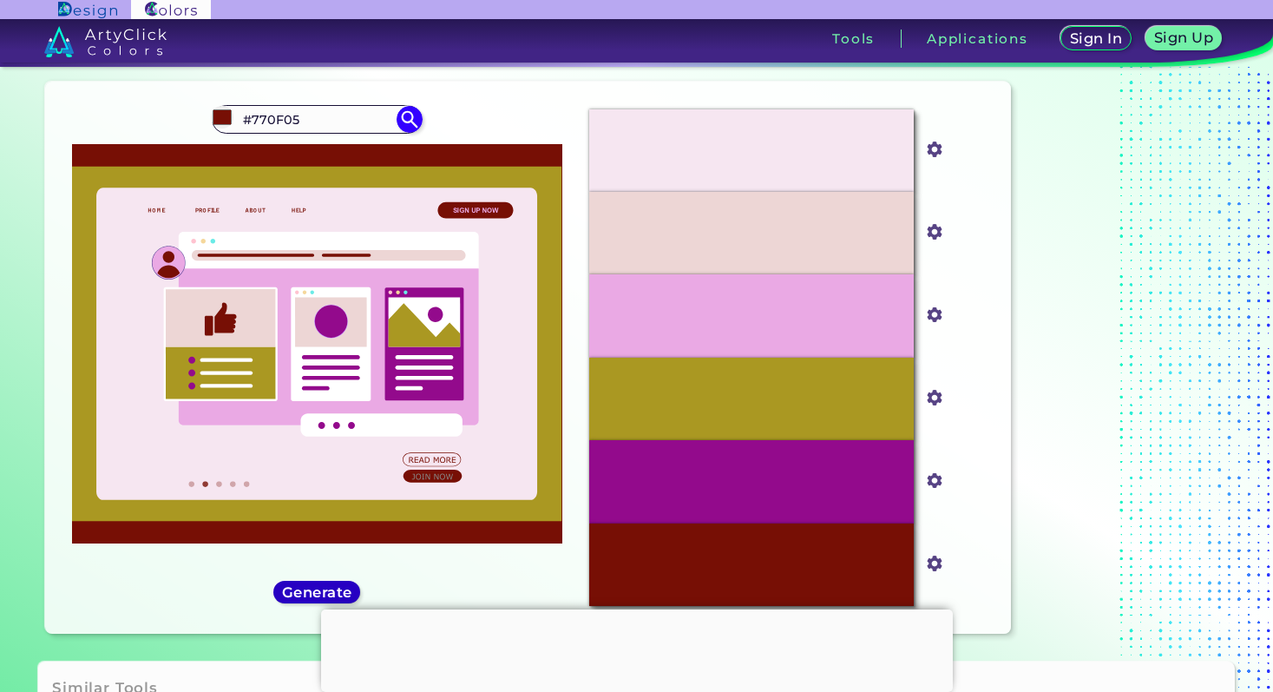
click at [334, 592] on h5 "Generate" at bounding box center [317, 592] width 63 height 13
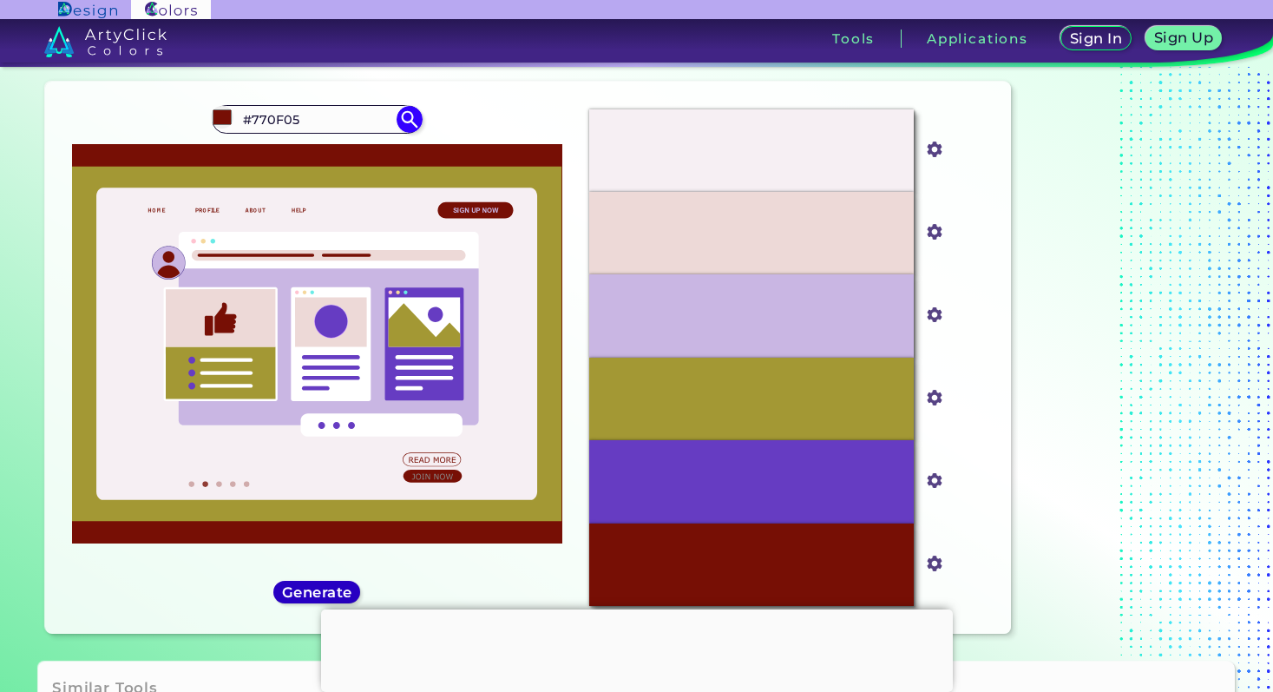
click at [334, 592] on h5 "Generate" at bounding box center [317, 592] width 64 height 13
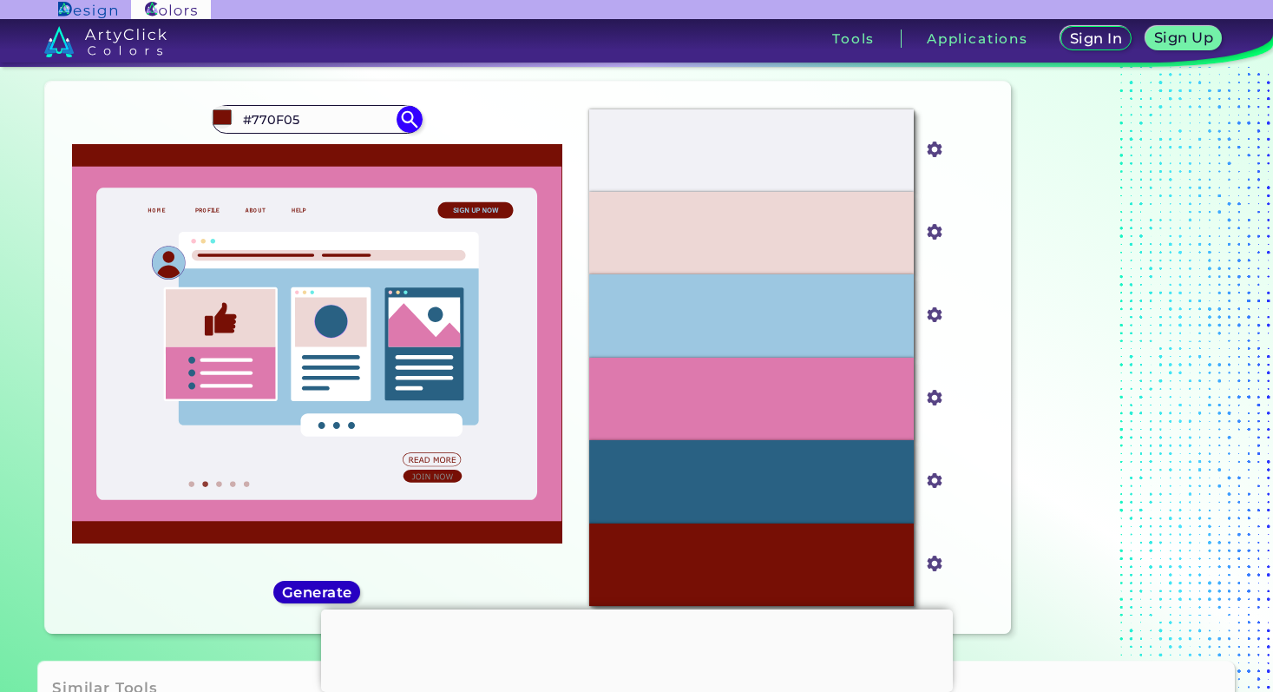
click at [334, 592] on h5 "Generate" at bounding box center [317, 592] width 64 height 13
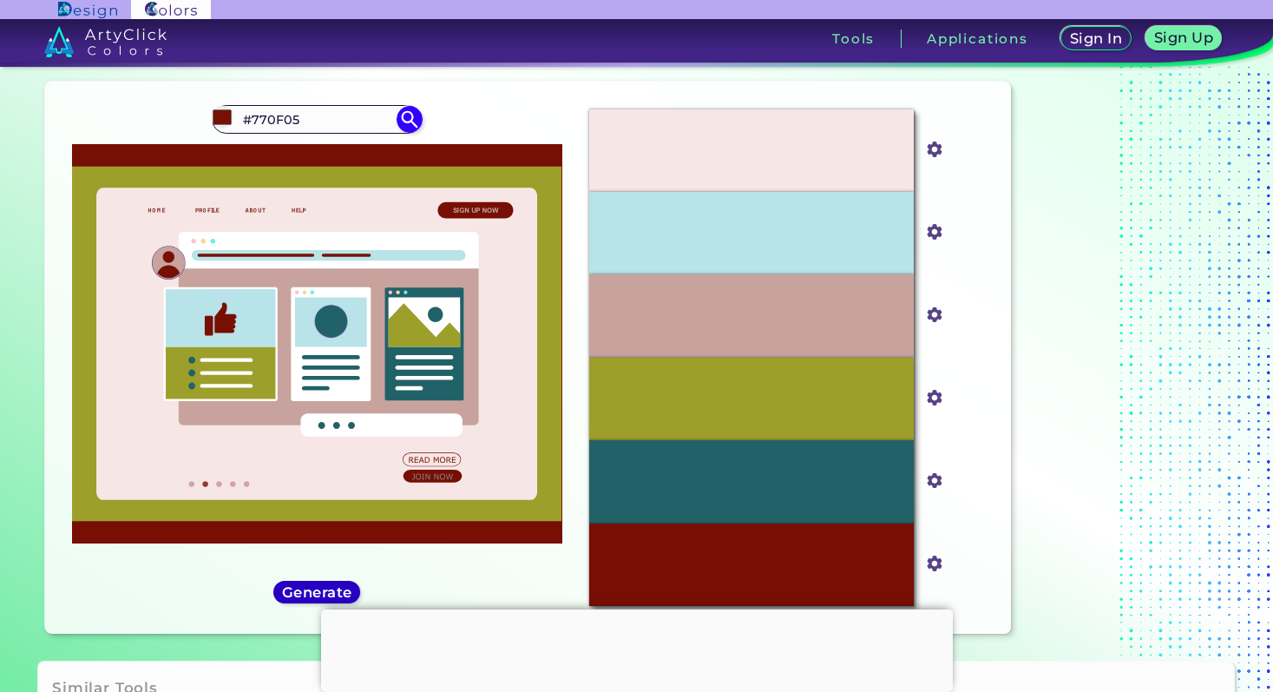
click at [334, 592] on h5 "Generate" at bounding box center [317, 592] width 63 height 13
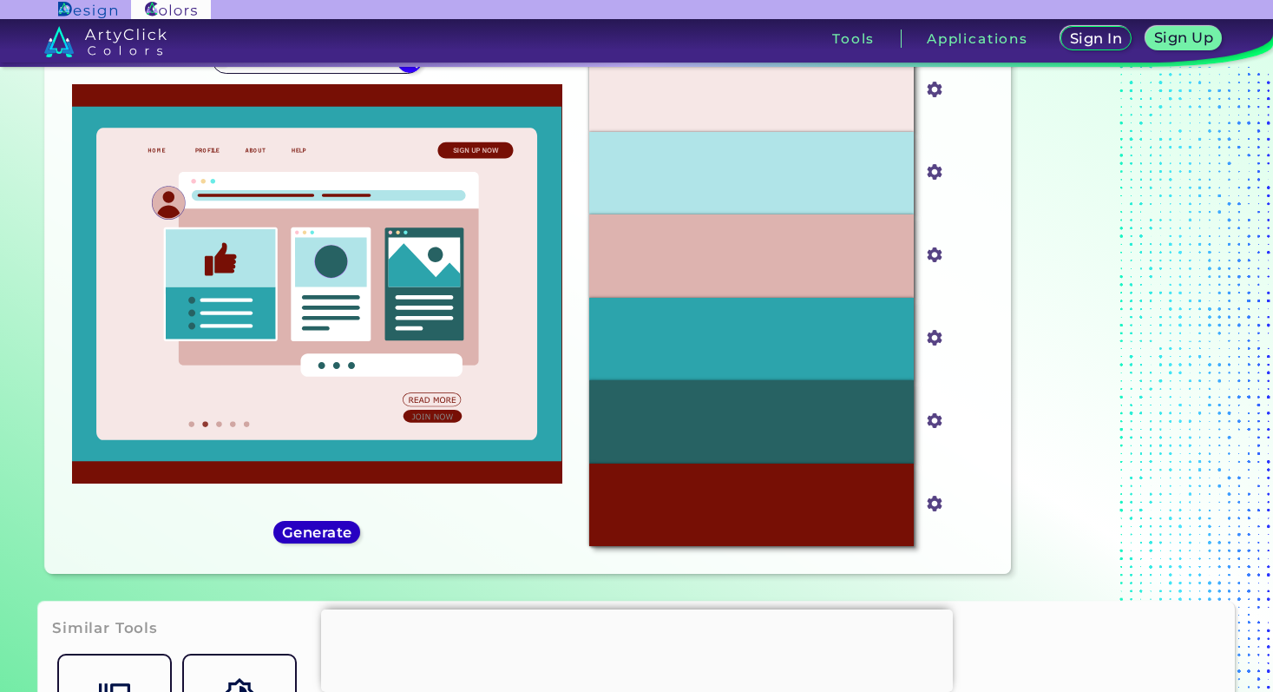
scroll to position [119, 0]
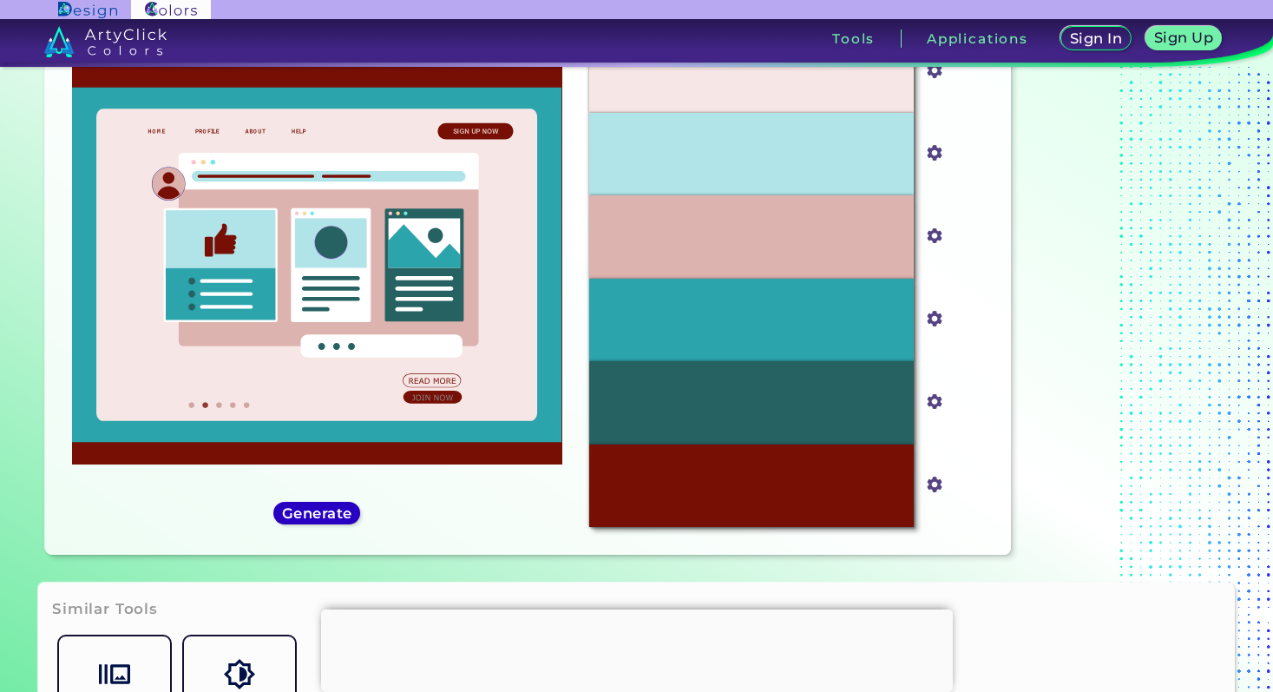
click at [332, 507] on h5 "Generate" at bounding box center [317, 513] width 63 height 13
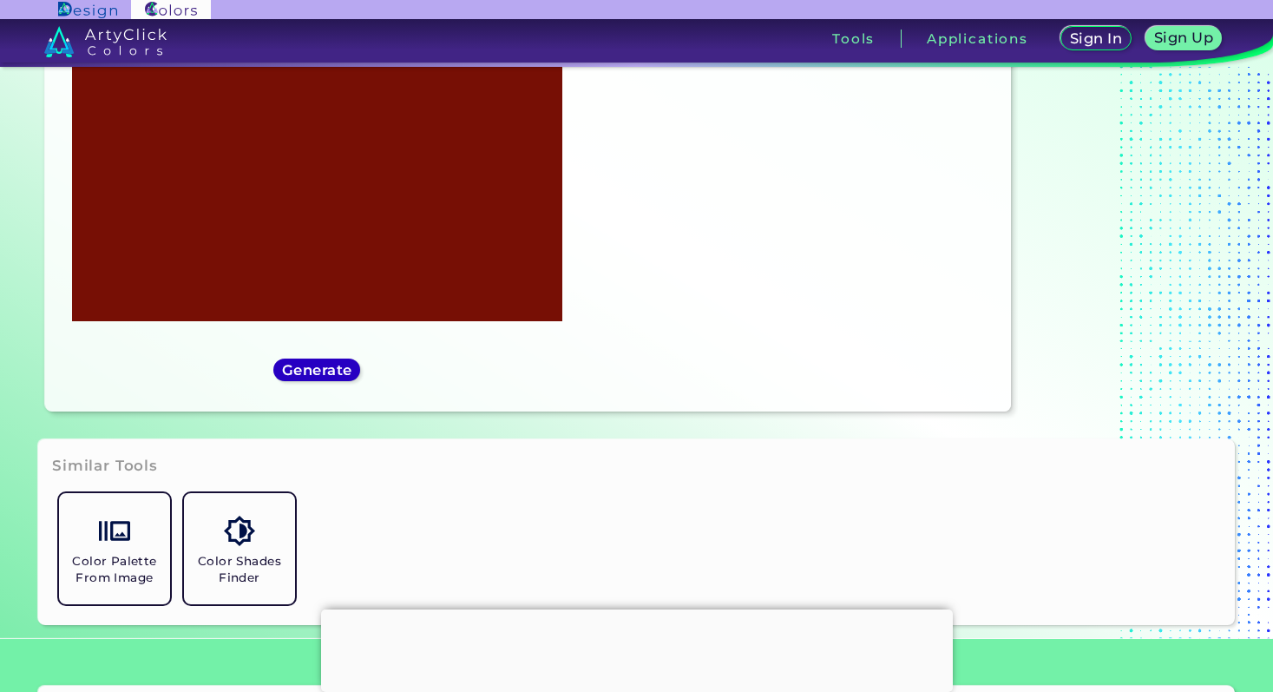
scroll to position [266, 0]
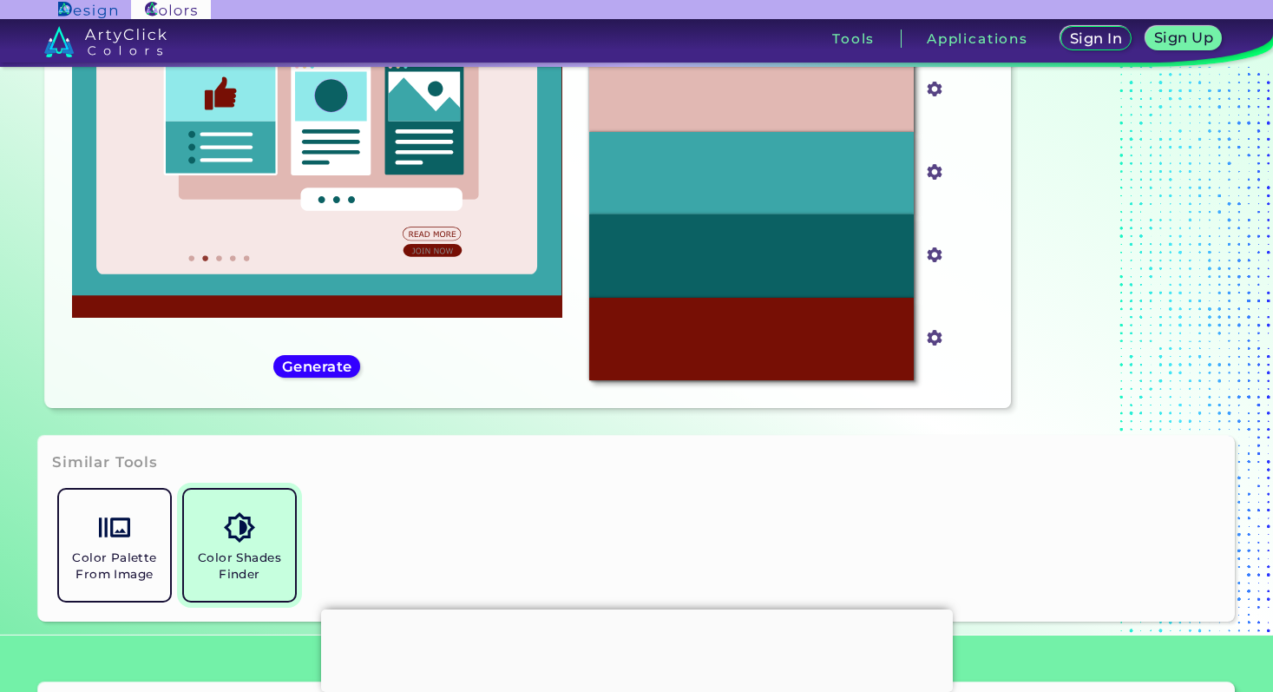
click at [241, 514] on img at bounding box center [239, 527] width 30 height 30
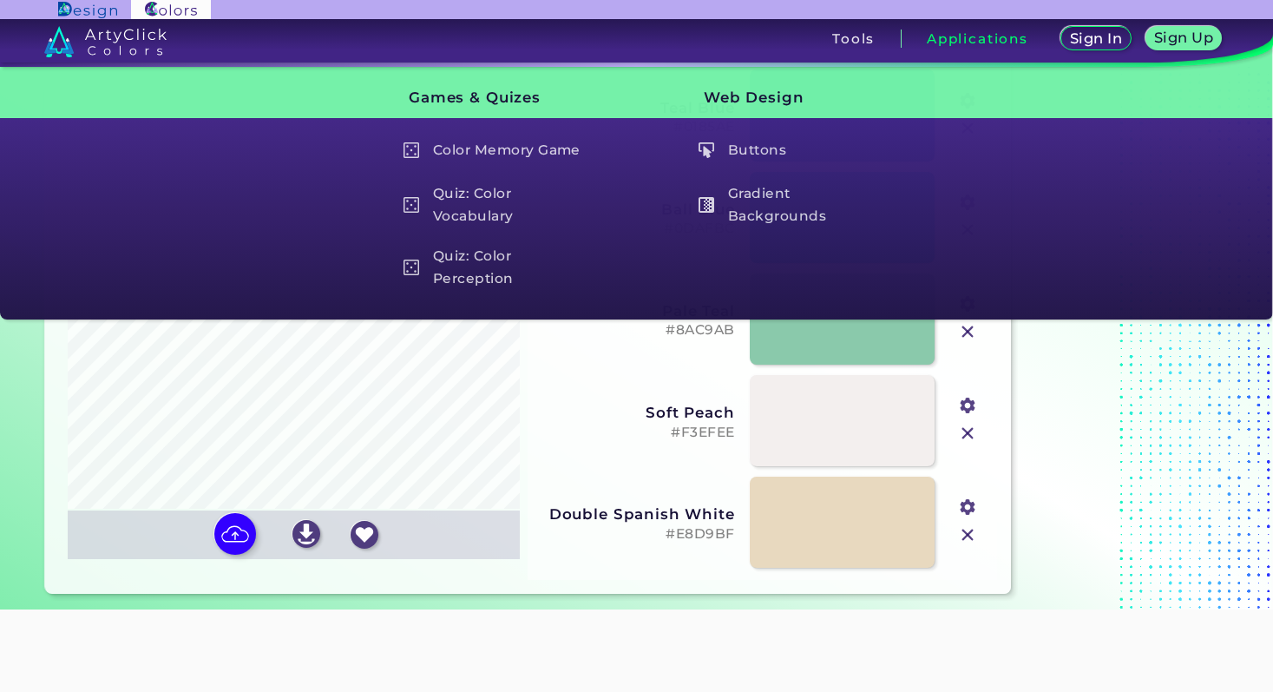
scroll to position [90, 0]
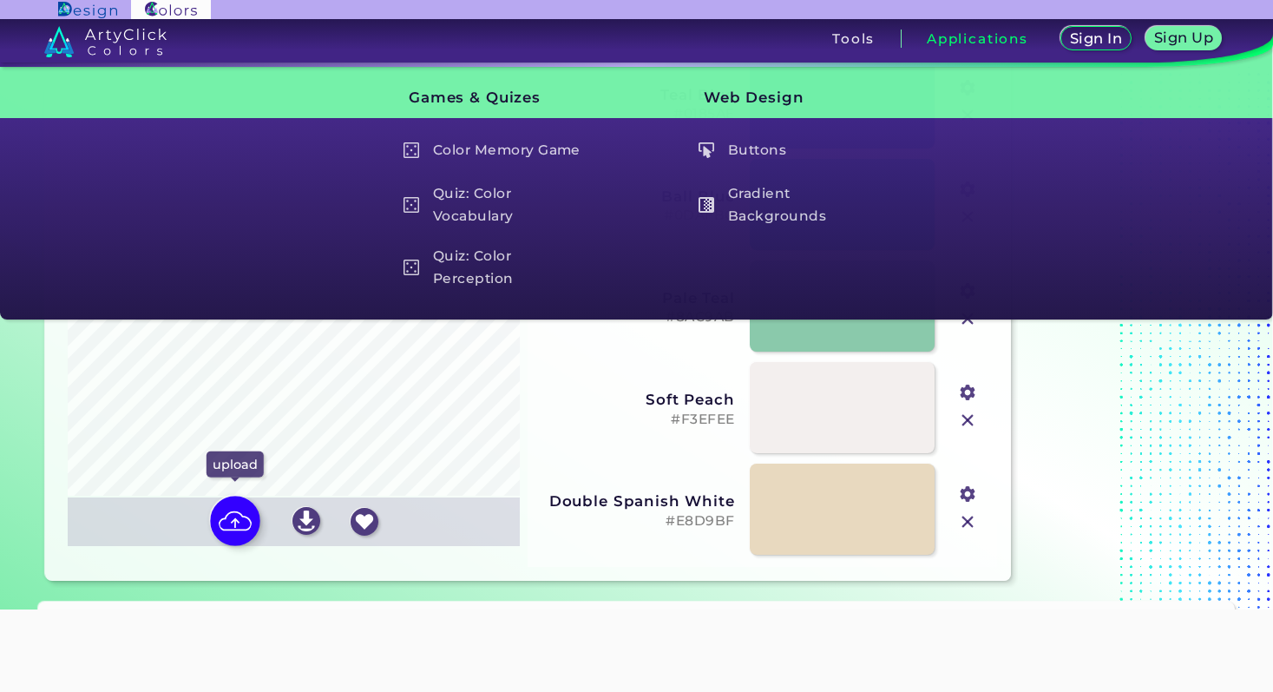
click at [240, 525] on img at bounding box center [235, 521] width 50 height 50
click at [0, 0] on input "file" at bounding box center [0, 0] width 0 height 0
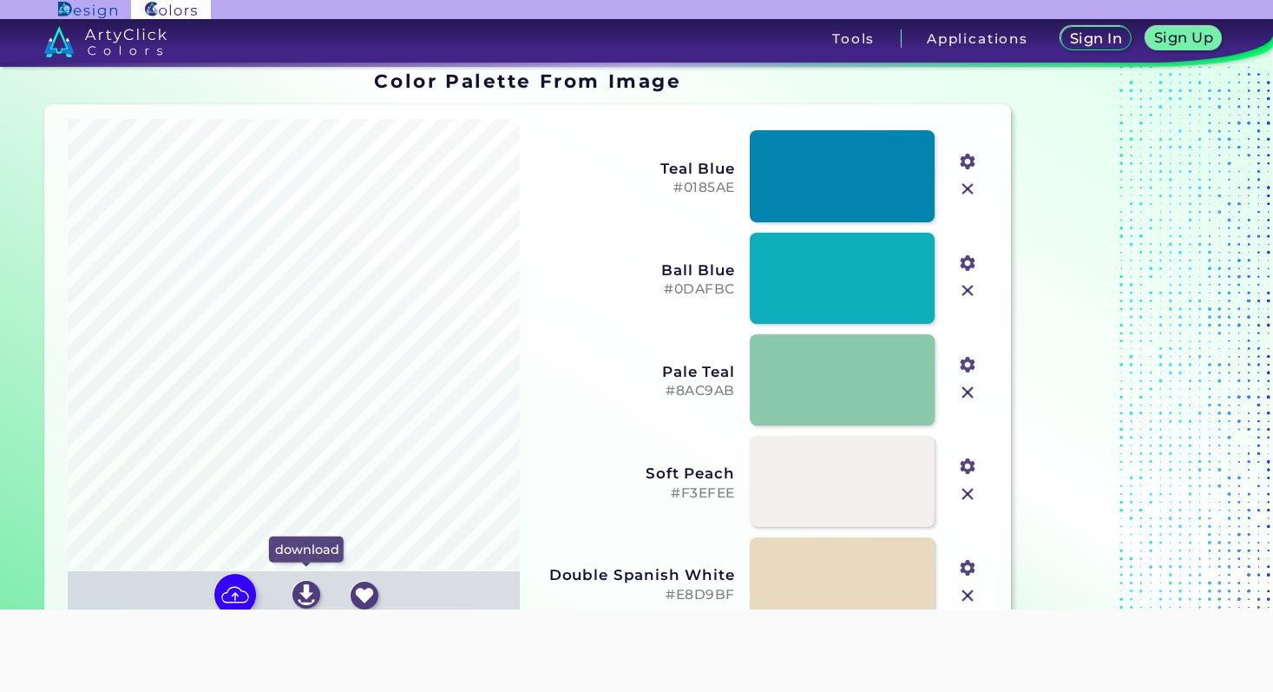
scroll to position [0, 0]
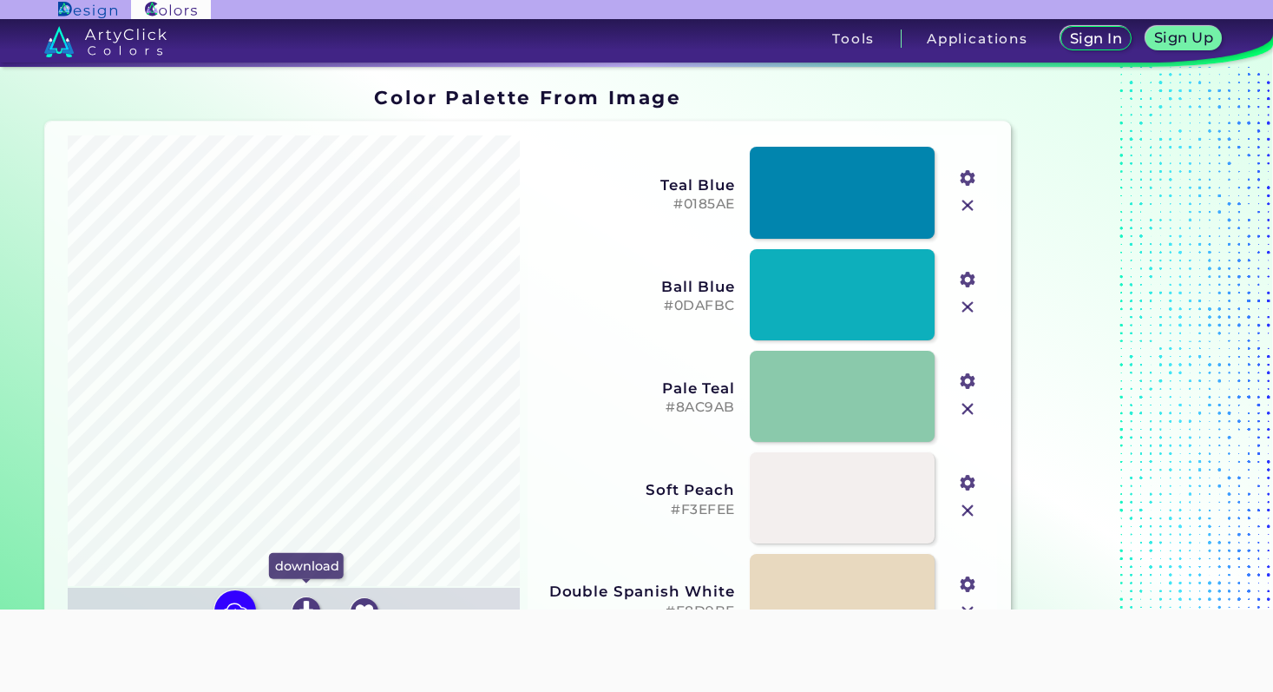
click at [0, 0] on input "file" at bounding box center [0, 0] width 0 height 0
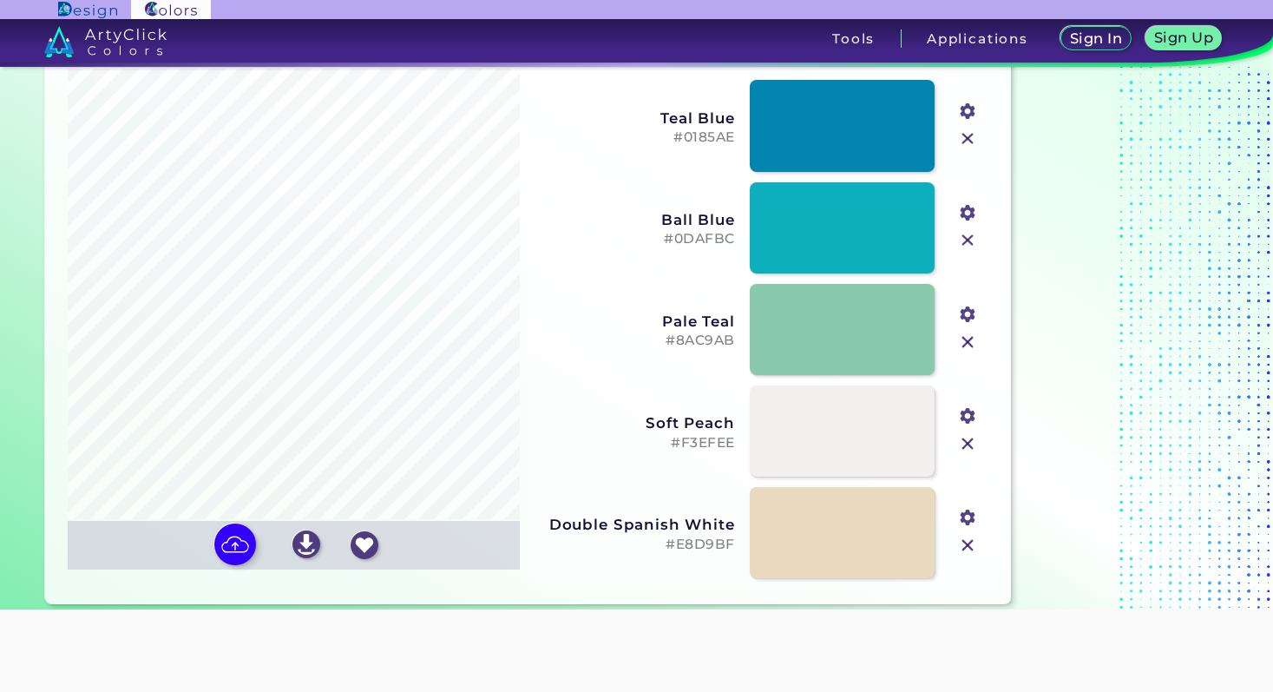
scroll to position [74, 0]
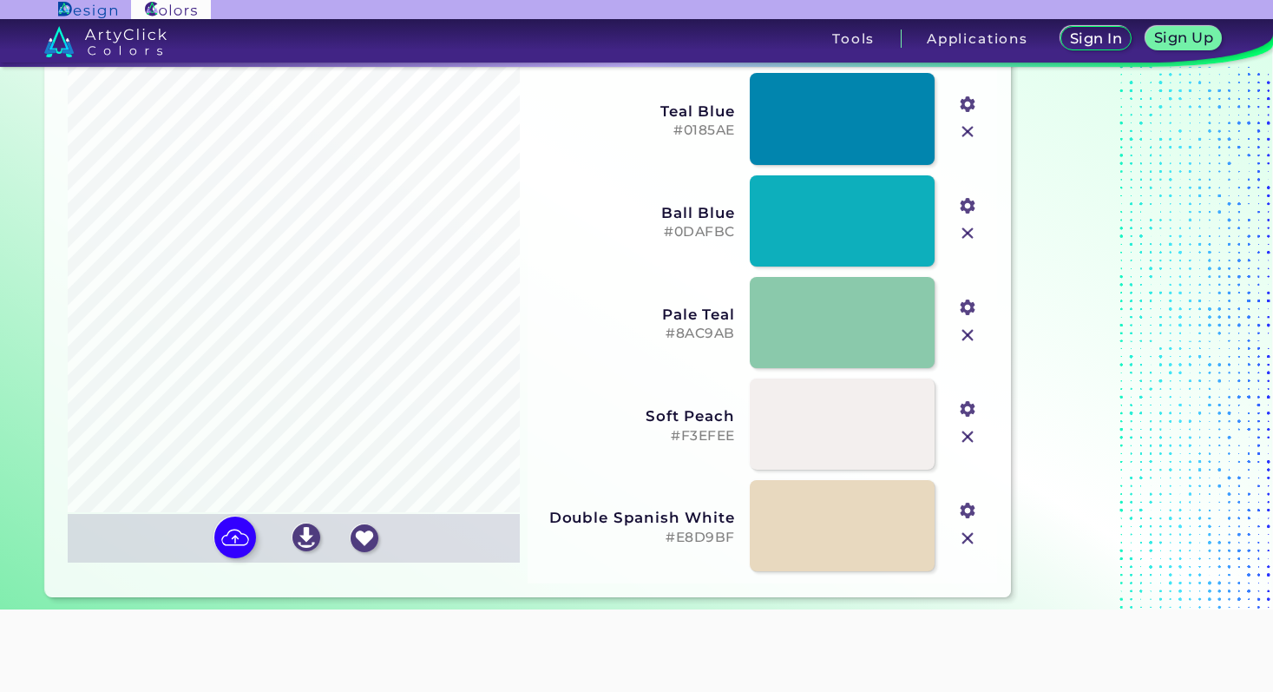
click at [0, 0] on input "file" at bounding box center [0, 0] width 0 height 0
type input "#a15b1b"
type input "#f6eee6"
type input "#294157"
type input "#cf7c60"
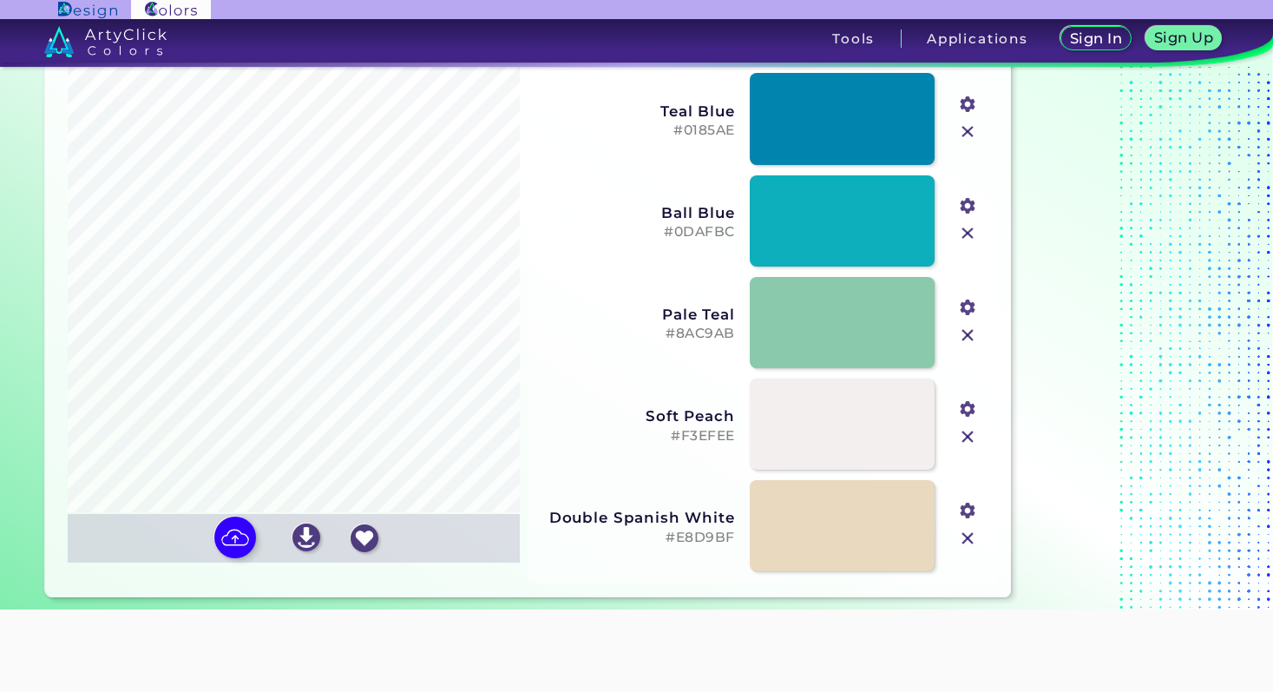
type input "#aeb8d0"
type input "#e1d9cd"
type input "#faf5ee"
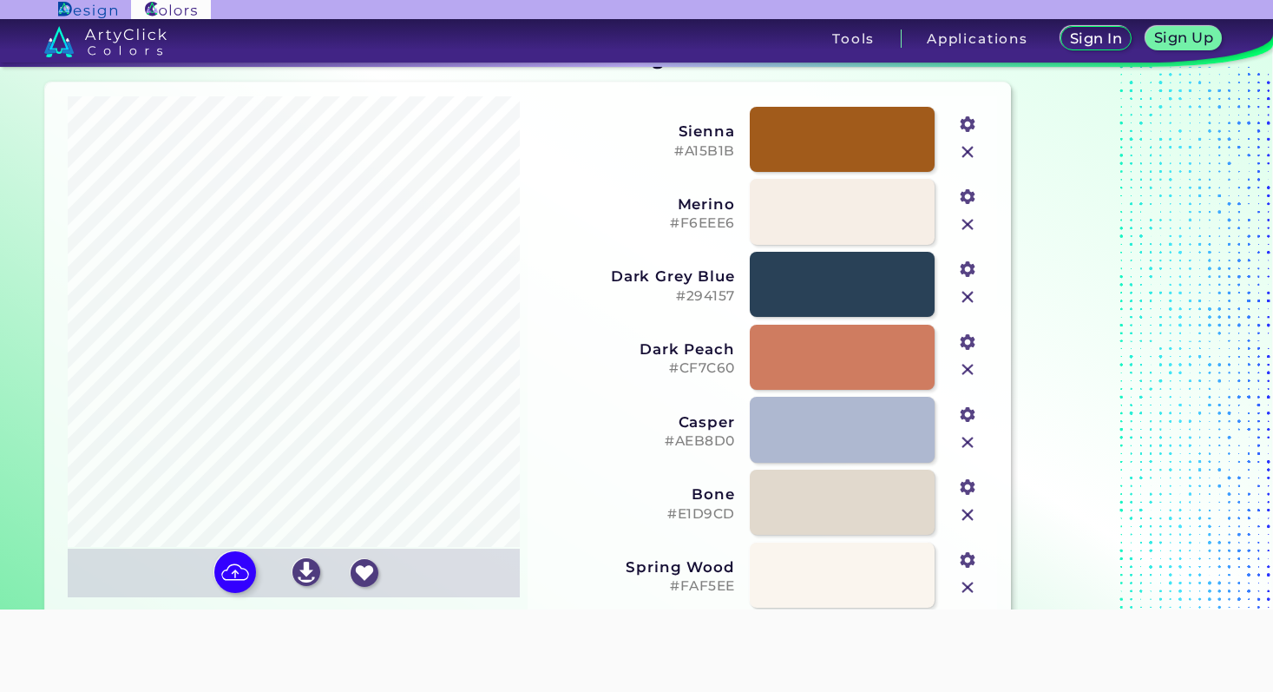
scroll to position [38, 0]
click at [969, 227] on img at bounding box center [967, 225] width 23 height 23
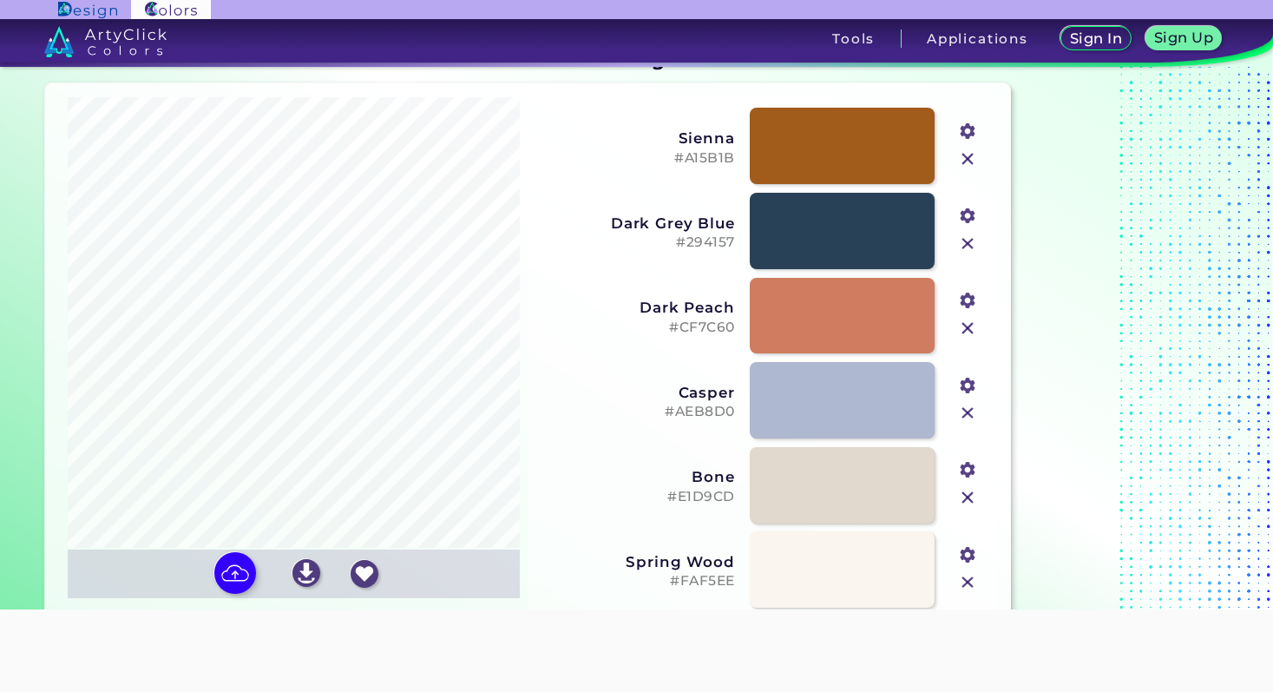
click at [970, 577] on img at bounding box center [967, 582] width 23 height 23
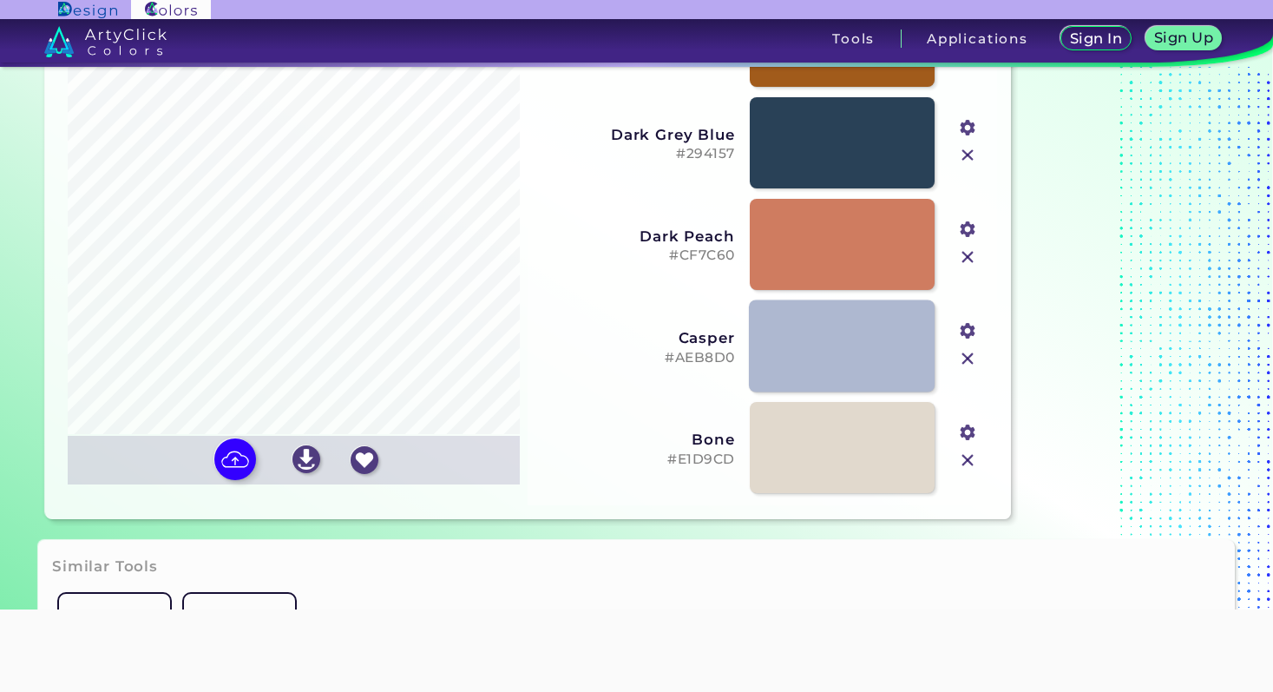
scroll to position [168, 0]
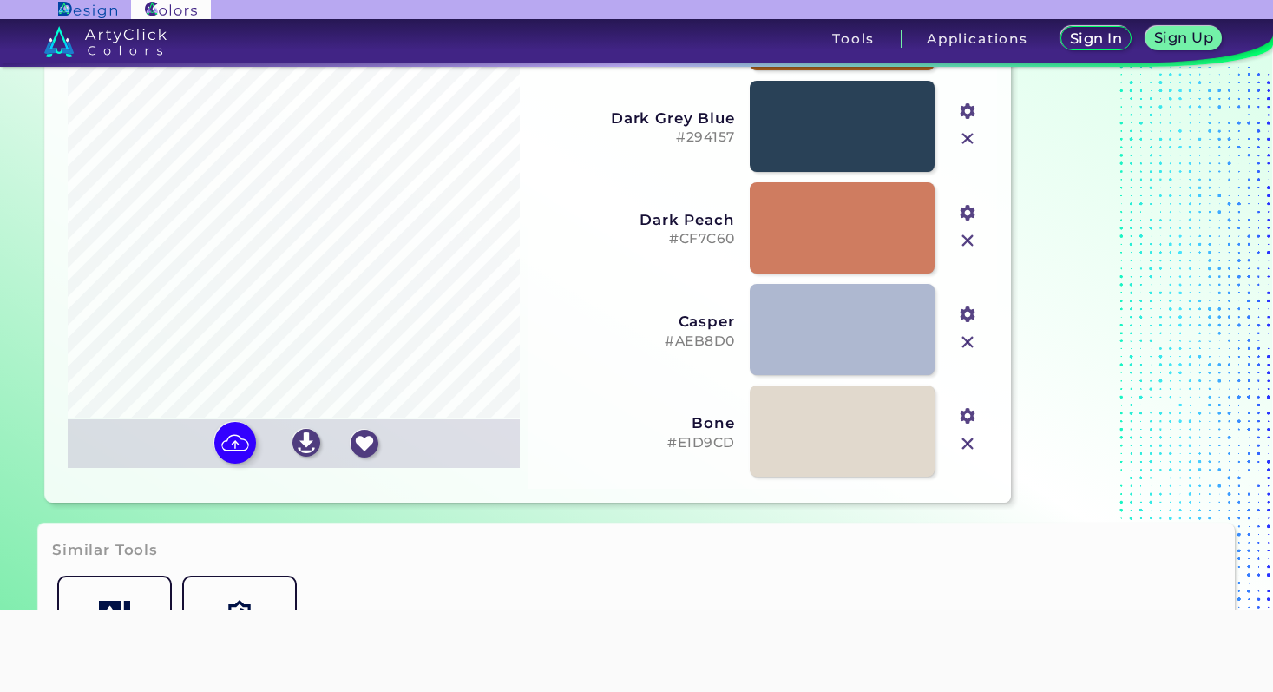
click at [971, 439] on img at bounding box center [967, 443] width 23 height 23
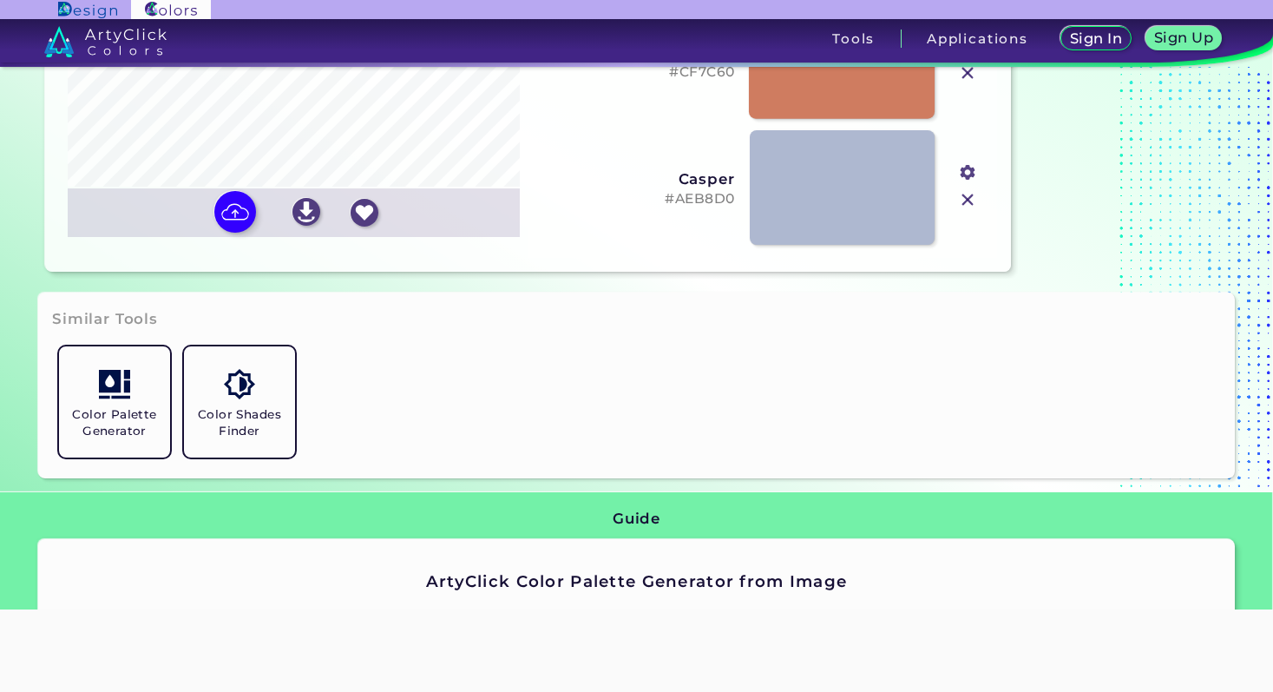
scroll to position [373, 0]
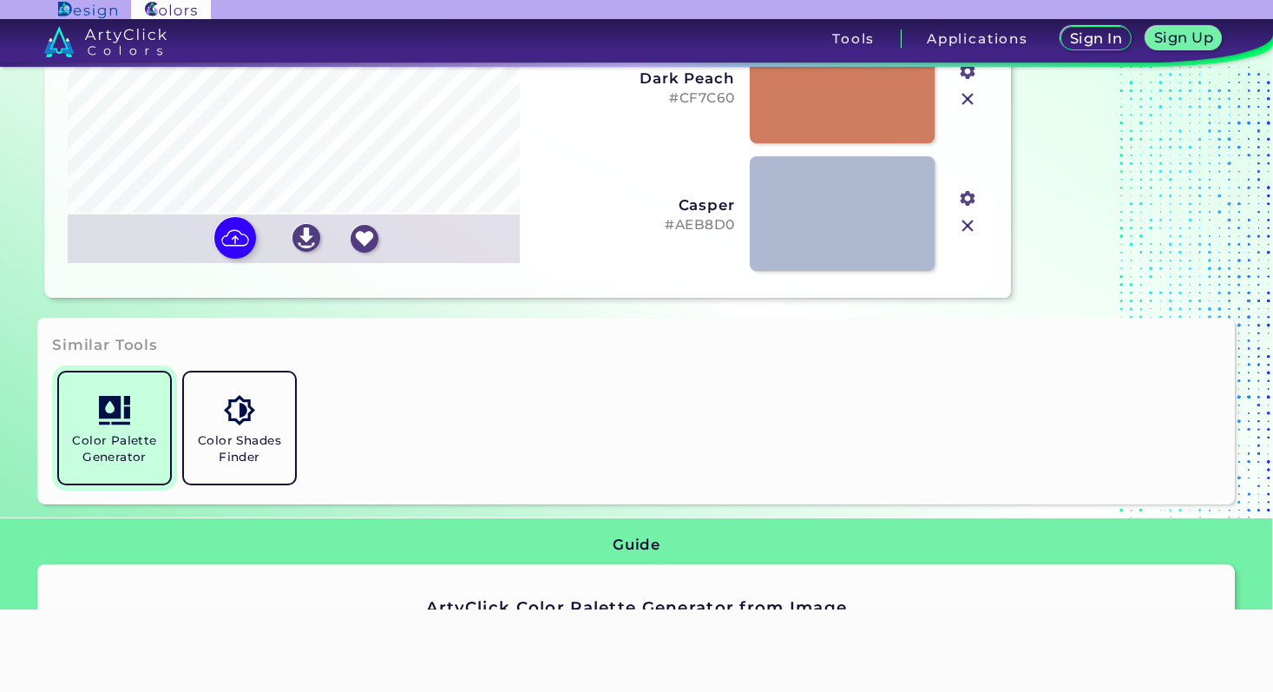
click at [131, 385] on link "Color Palette Generator" at bounding box center [114, 427] width 125 height 125
